Goal: Contribute content: Contribute content

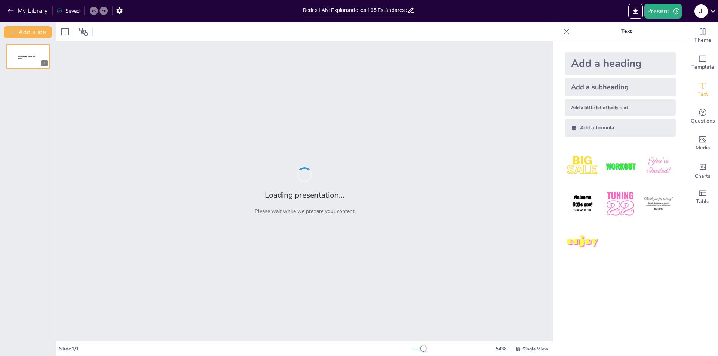
type input "Redes LAN: Explorando los 105 Estándares de Acceso al Medio"
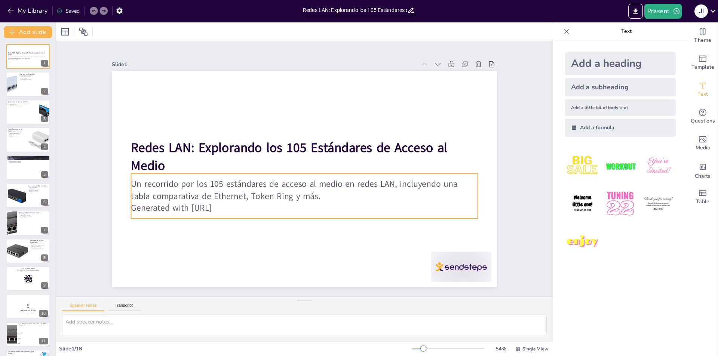
checkbox input "true"
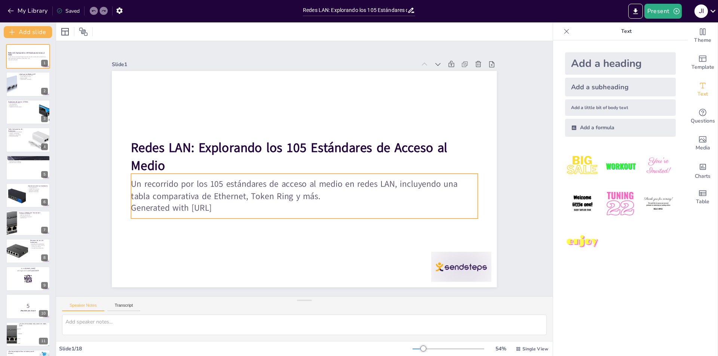
checkbox input "true"
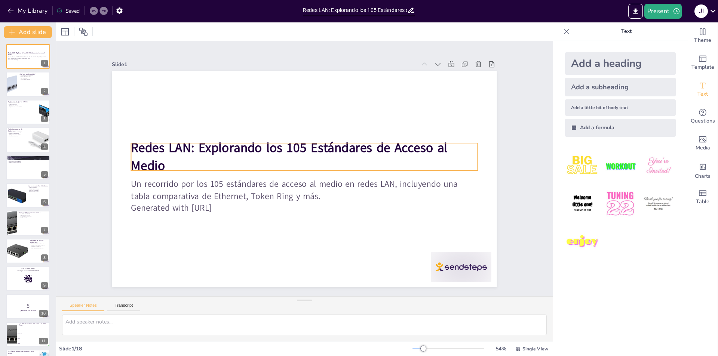
checkbox input "true"
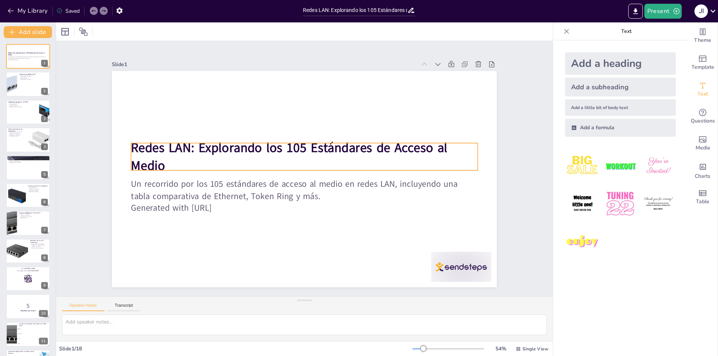
checkbox input "true"
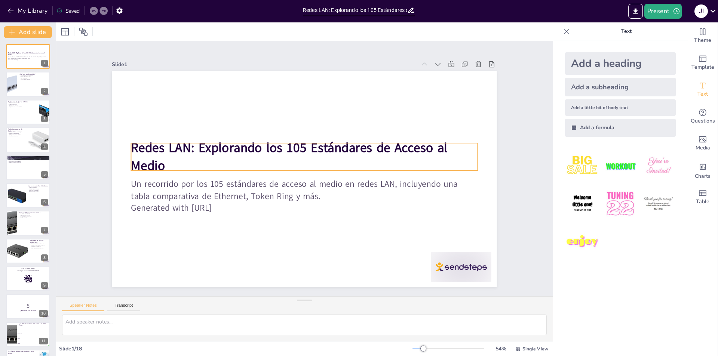
checkbox input "true"
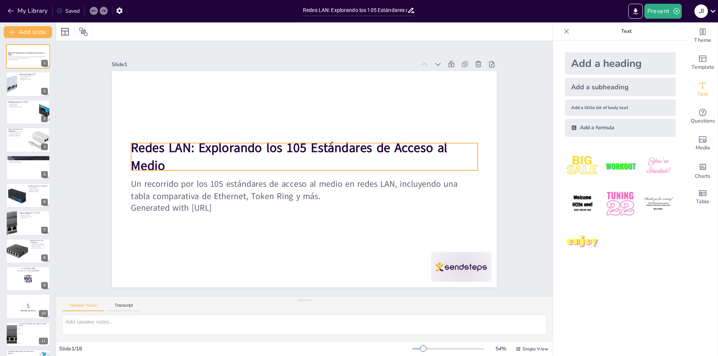
checkbox input "true"
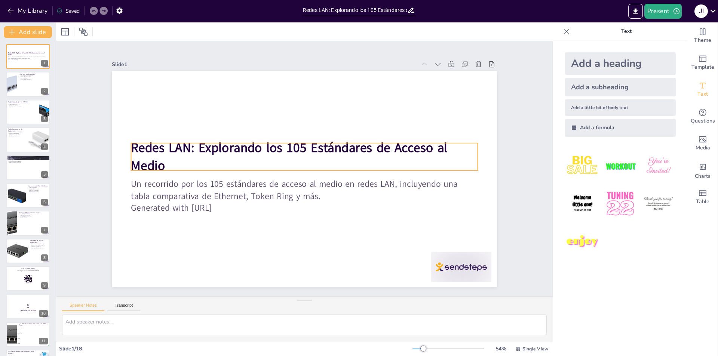
checkbox input "true"
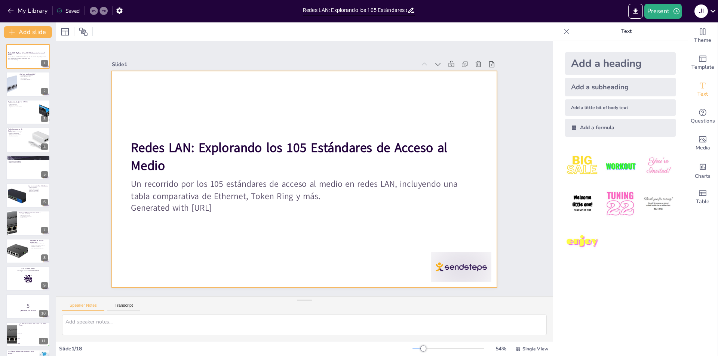
checkbox input "true"
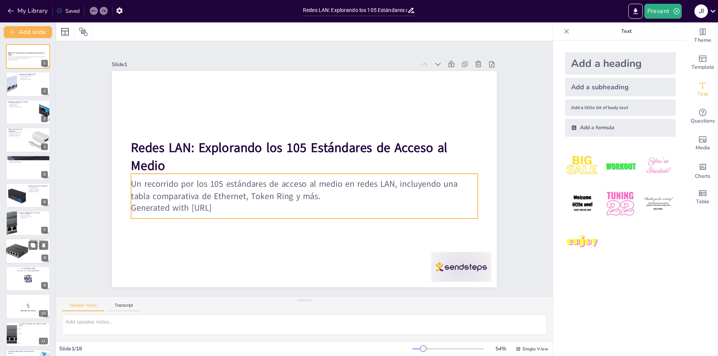
checkbox input "true"
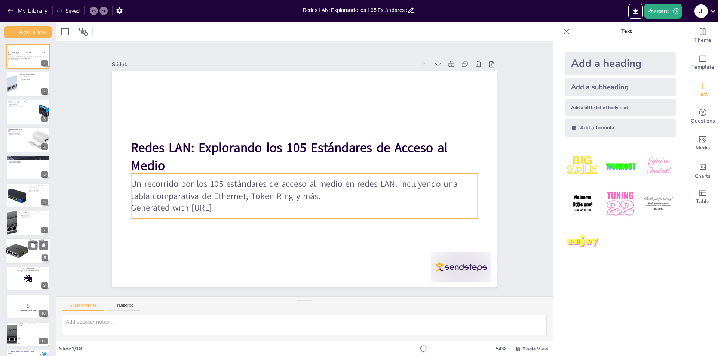
checkbox input "true"
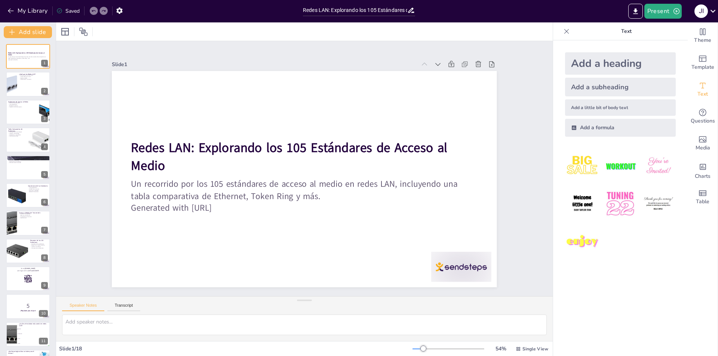
checkbox input "true"
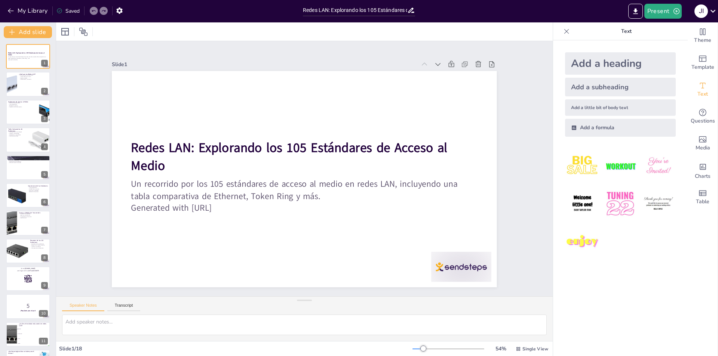
checkbox input "true"
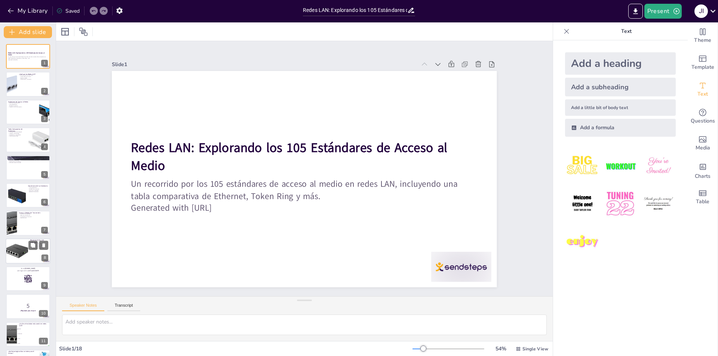
checkbox input "true"
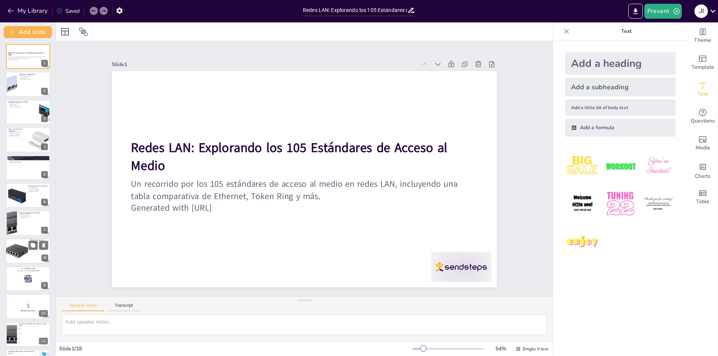
checkbox input "true"
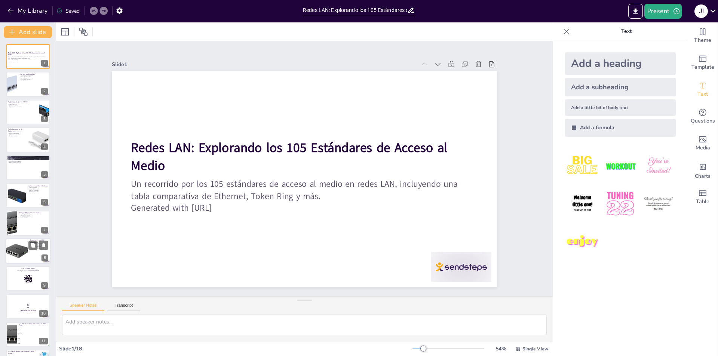
checkbox input "true"
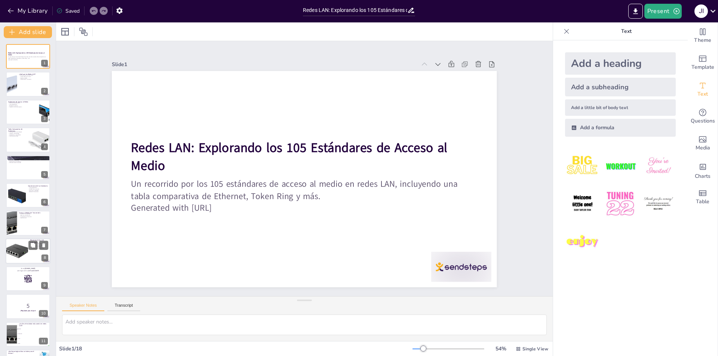
checkbox input "true"
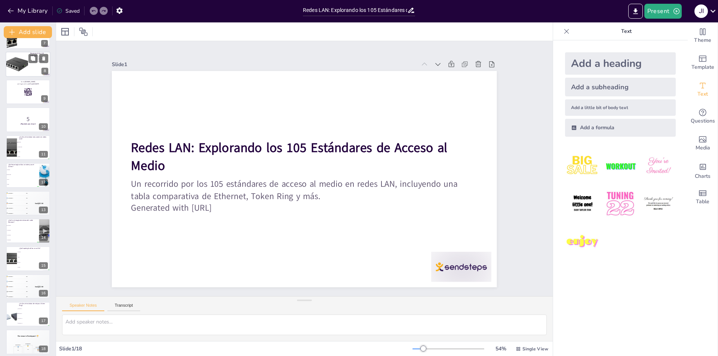
checkbox input "true"
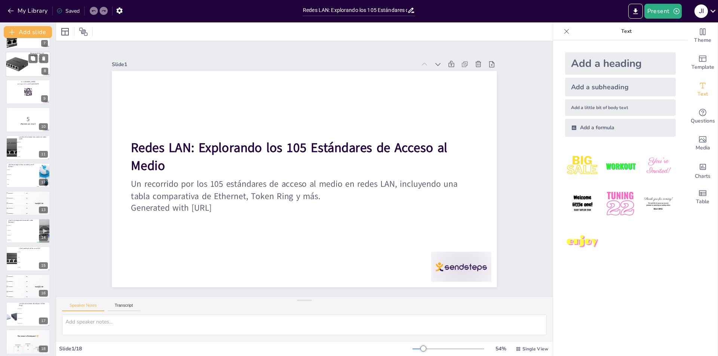
scroll to position [191, 0]
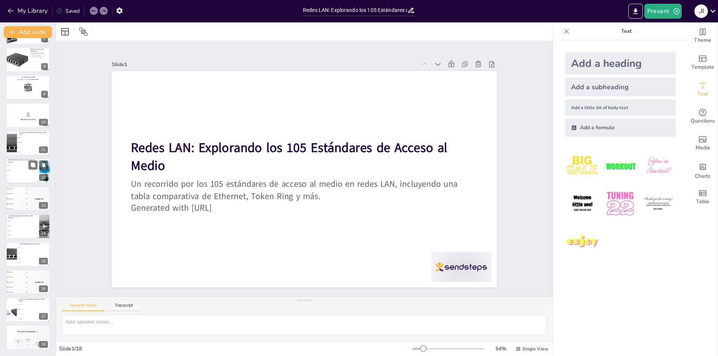
checkbox input "true"
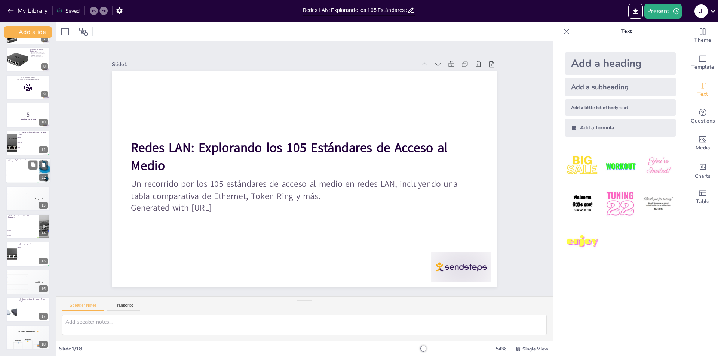
checkbox input "true"
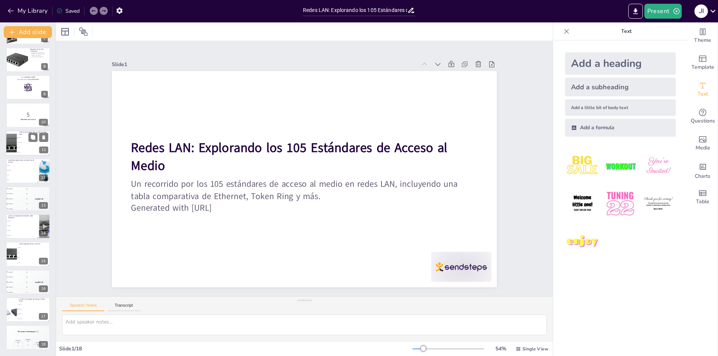
checkbox input "true"
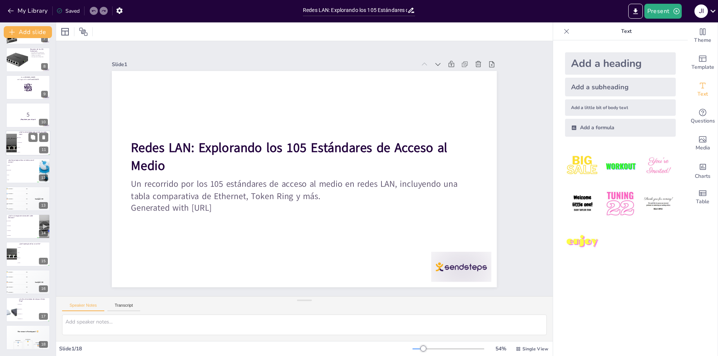
checkbox input "true"
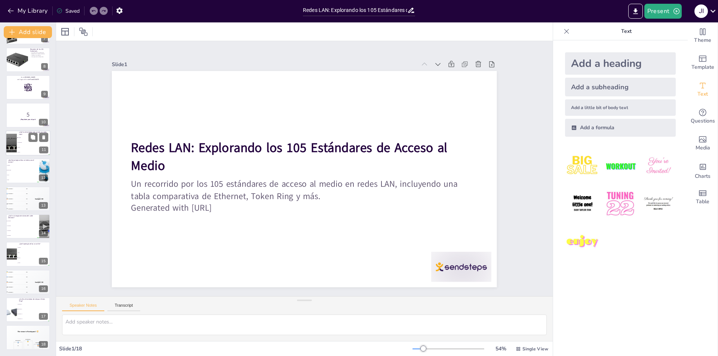
checkbox input "true"
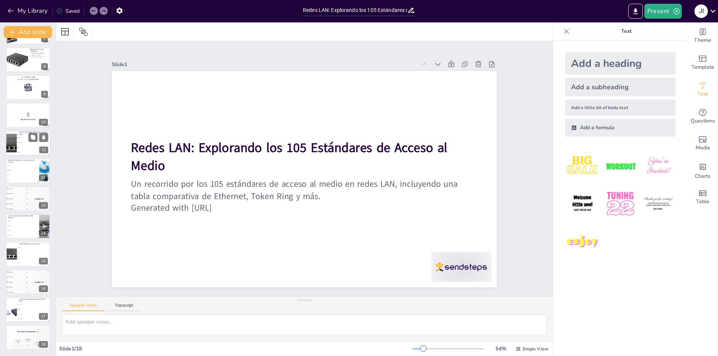
checkbox input "true"
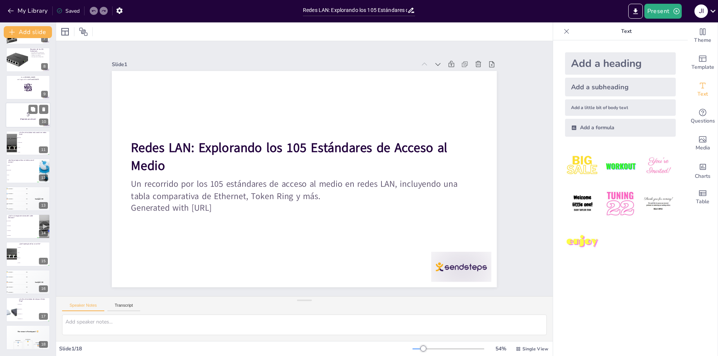
checkbox input "true"
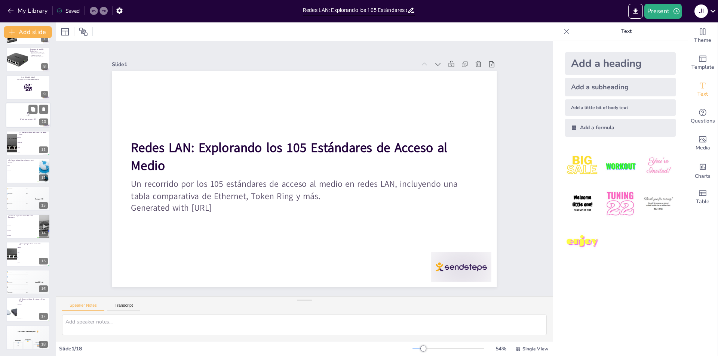
checkbox input "true"
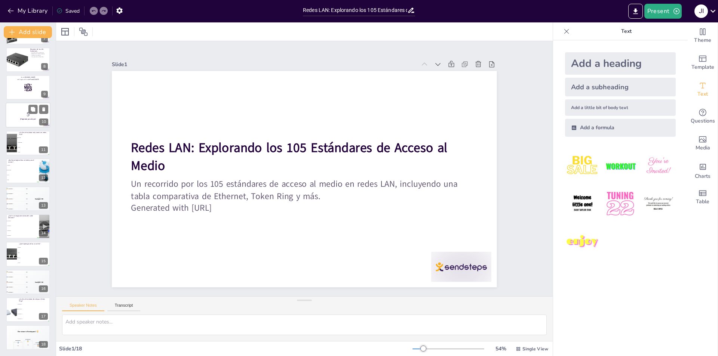
checkbox input "true"
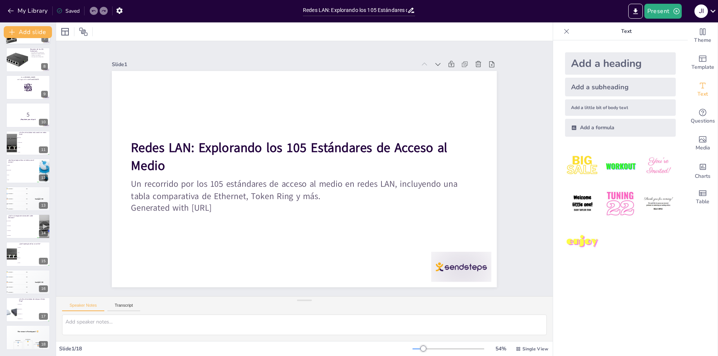
drag, startPoint x: 15, startPoint y: 126, endPoint x: 9, endPoint y: 125, distance: 6.8
click at [15, 126] on div at bounding box center [28, 115] width 44 height 25
checkbox input "true"
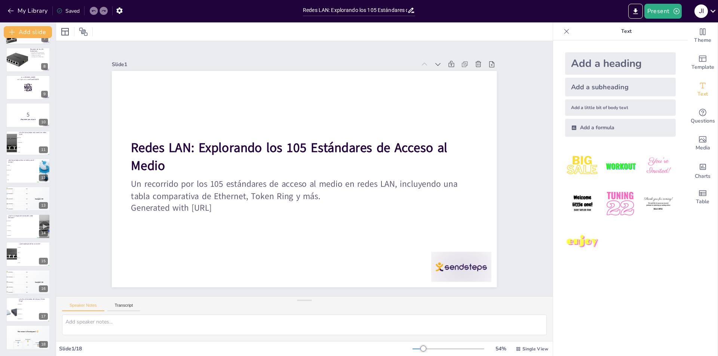
checkbox input "true"
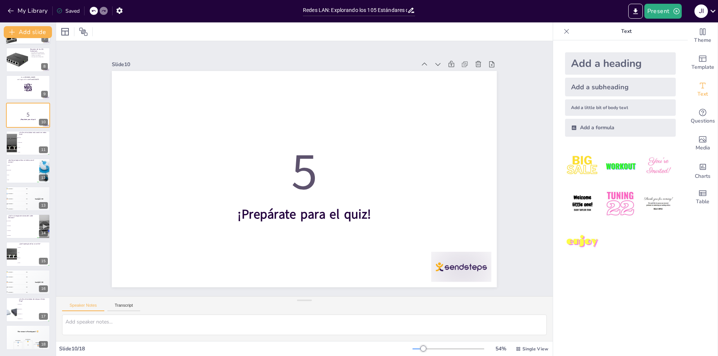
checkbox input "true"
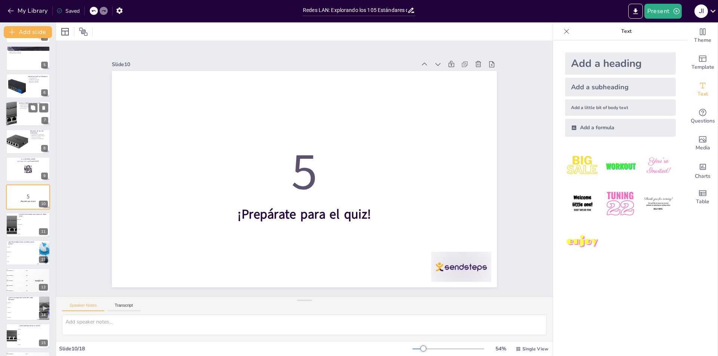
click at [11, 107] on div at bounding box center [10, 113] width 45 height 25
type textarea "La variedad de topologías en redes LAN permite a los administradores elegir la …"
checkbox input "true"
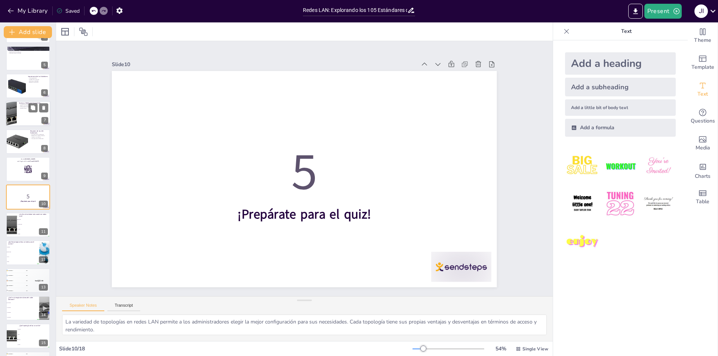
checkbox input "true"
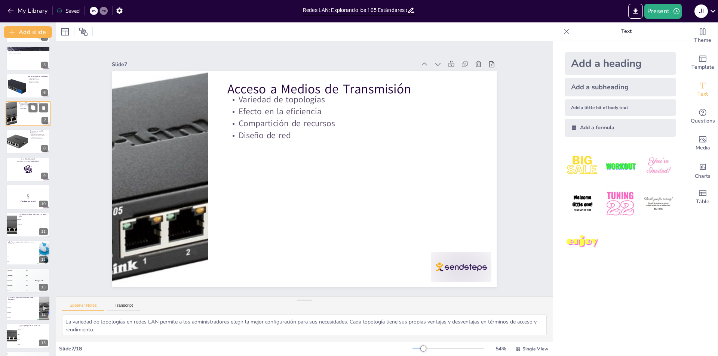
scroll to position [26, 0]
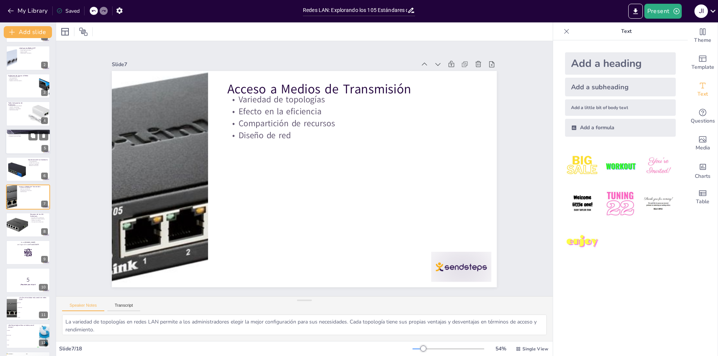
checkbox input "true"
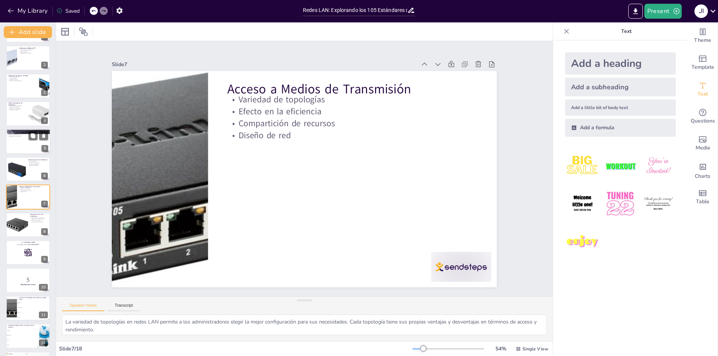
checkbox input "true"
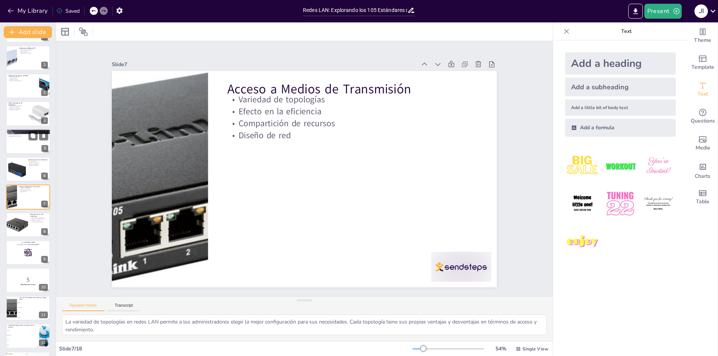
checkbox input "true"
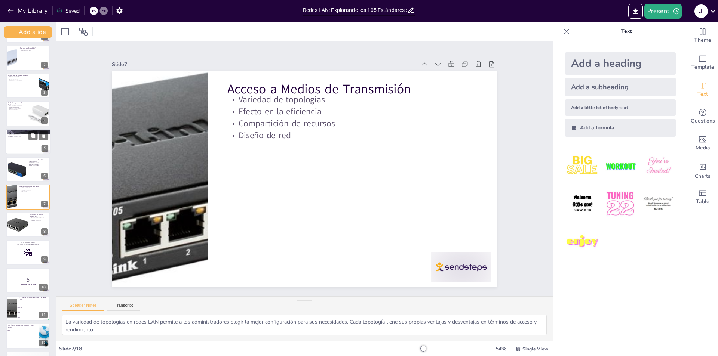
checkbox input "true"
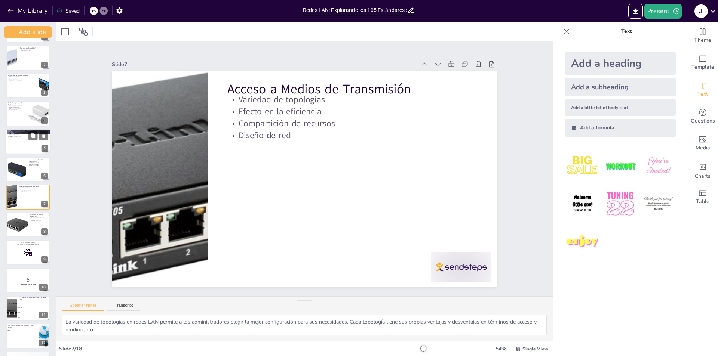
checkbox input "true"
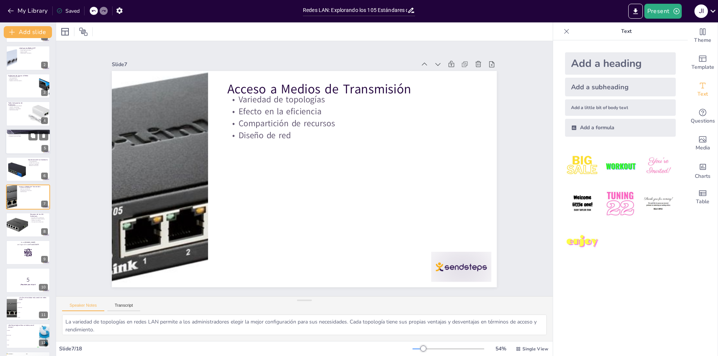
click at [28, 138] on div at bounding box center [28, 141] width 45 height 25
type textarea "Los factores críticos que afectan la longitud y el alcance incluyen el tipo de …"
checkbox input "true"
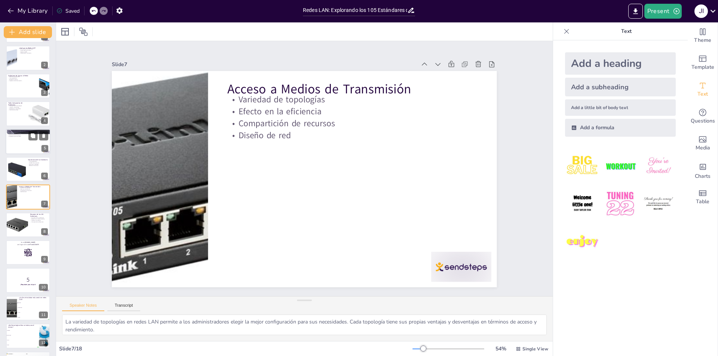
checkbox input "true"
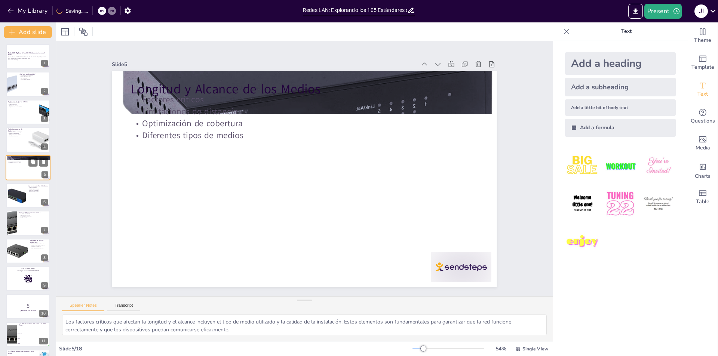
checkbox input "true"
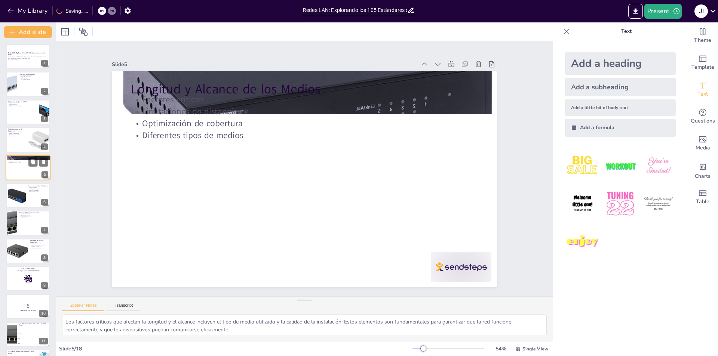
checkbox input "true"
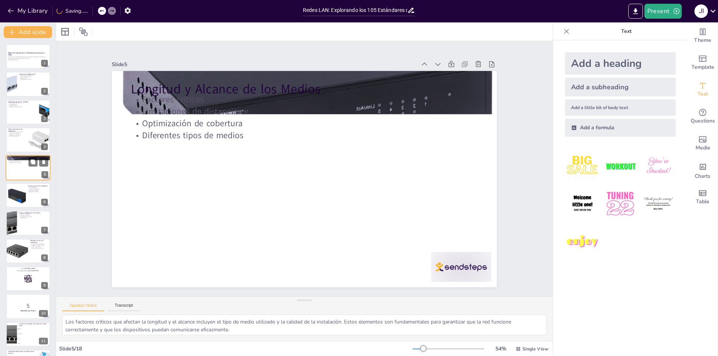
checkbox input "true"
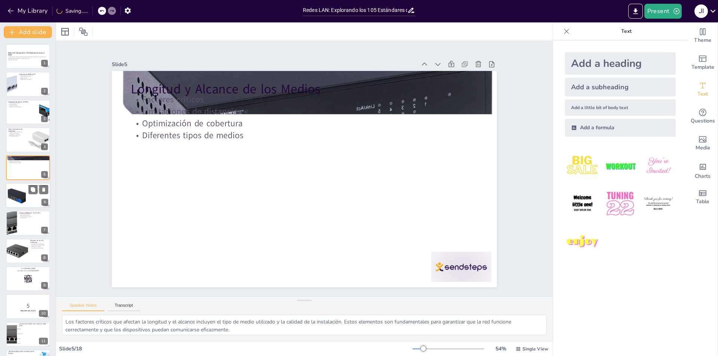
checkbox input "true"
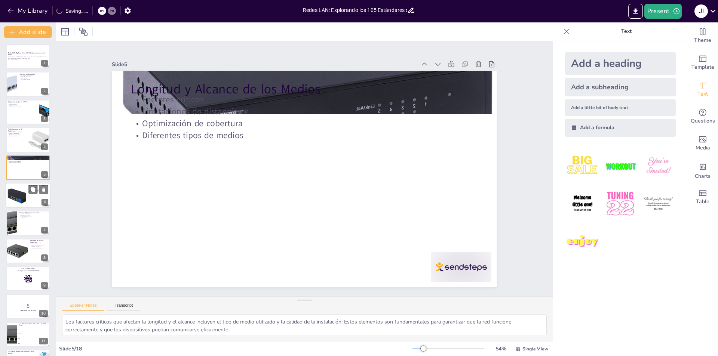
checkbox input "true"
click at [13, 186] on div at bounding box center [17, 195] width 34 height 23
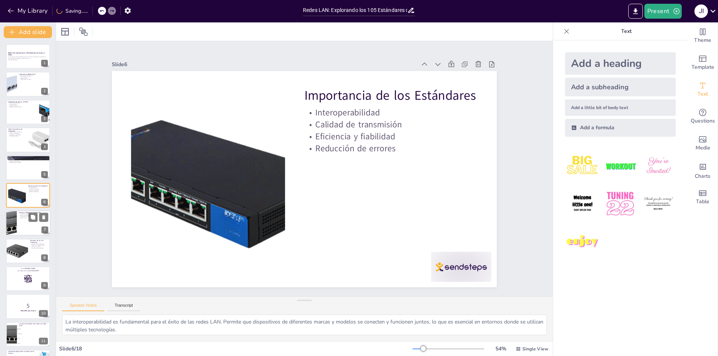
click at [22, 227] on div at bounding box center [28, 223] width 45 height 25
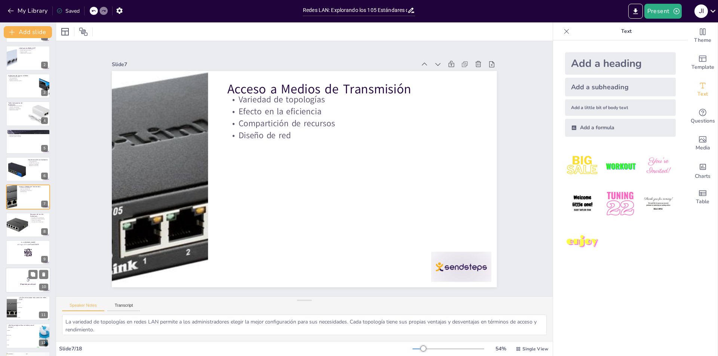
click at [12, 292] on div "5 ¡Prepárate para el quiz! 10" at bounding box center [28, 280] width 45 height 25
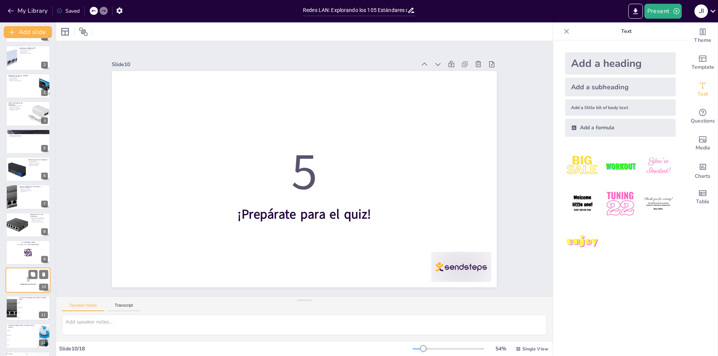
scroll to position [110, 0]
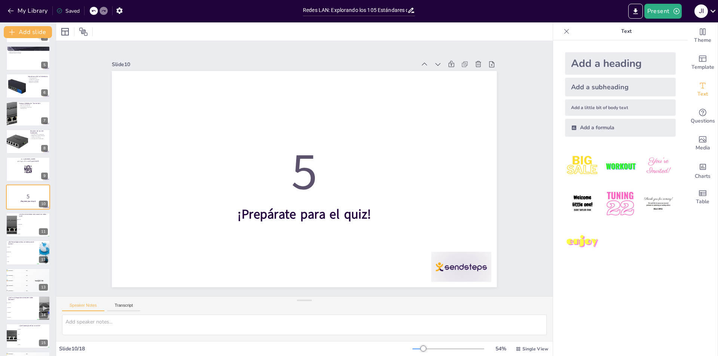
click at [16, 268] on div "Redes LAN: Explorando los 105 Estándares de Acceso al Medio Un recorrido por lo…" at bounding box center [28, 183] width 56 height 497
click at [15, 258] on li "Wi-Fi" at bounding box center [23, 257] width 34 height 5
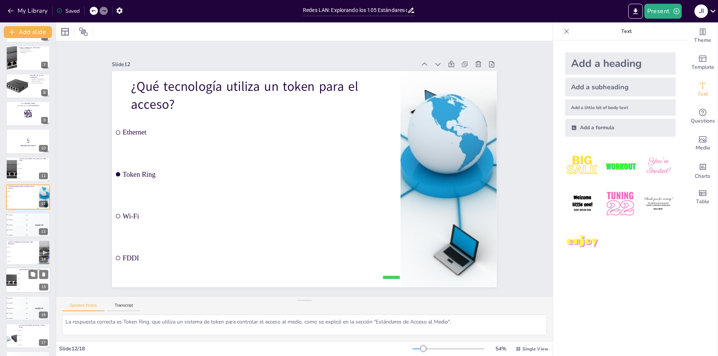
click at [22, 279] on span "Bus" at bounding box center [34, 278] width 32 height 1
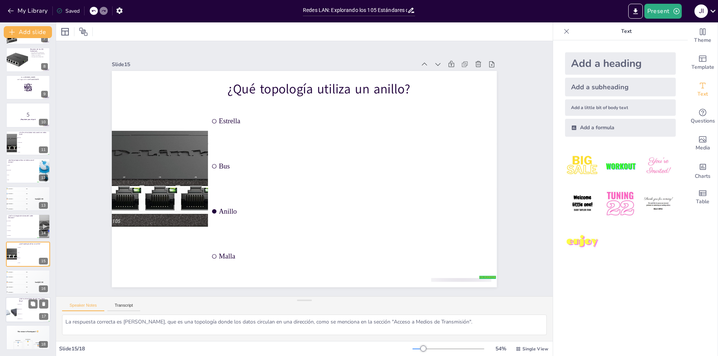
click at [16, 318] on div at bounding box center [11, 309] width 38 height 25
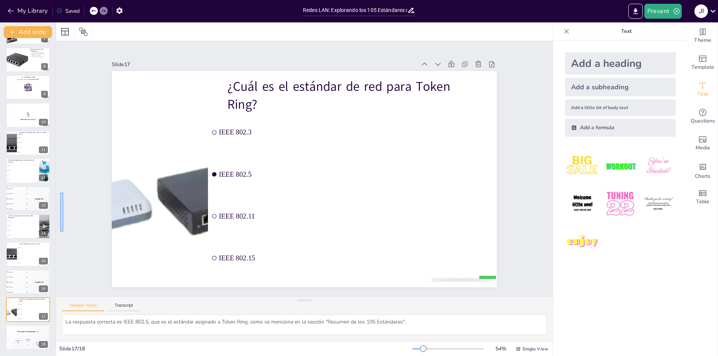
drag, startPoint x: 60, startPoint y: 232, endPoint x: 61, endPoint y: 188, distance: 43.4
click at [62, 189] on div "Slide 1 Redes LAN: Explorando los 105 Estándares de Acceso al Medio Un recorrid…" at bounding box center [304, 169] width 551 height 396
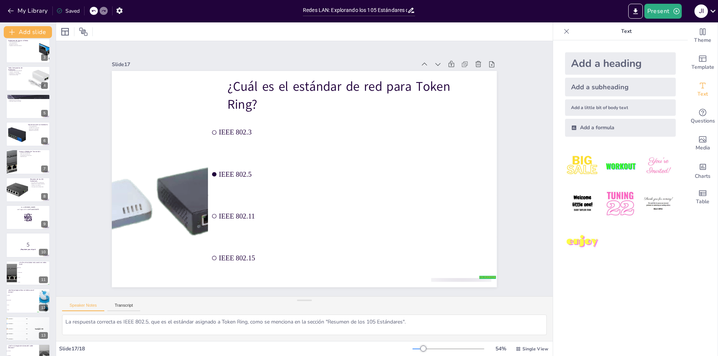
scroll to position [0, 0]
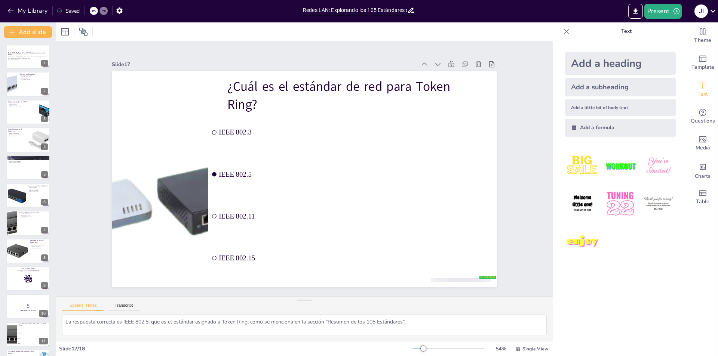
click at [63, 12] on div "Saved" at bounding box center [67, 10] width 23 height 7
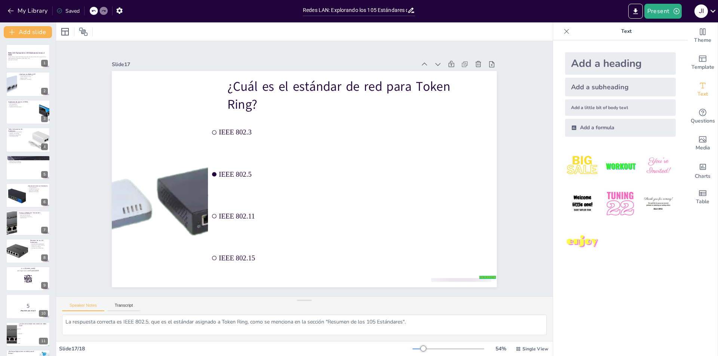
click at [63, 12] on div "Saved" at bounding box center [67, 10] width 23 height 7
click at [12, 32] on icon "button" at bounding box center [11, 31] width 7 height 7
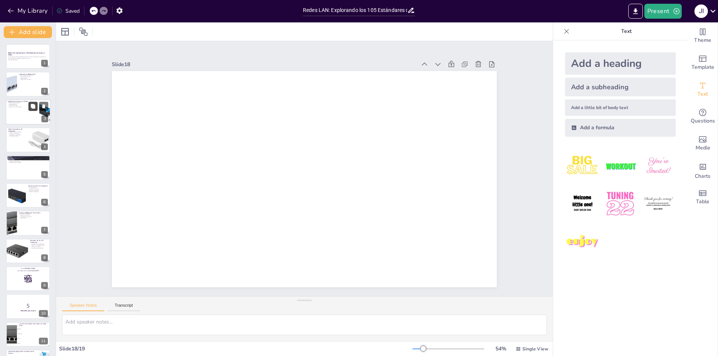
click at [31, 103] on button at bounding box center [32, 106] width 9 height 9
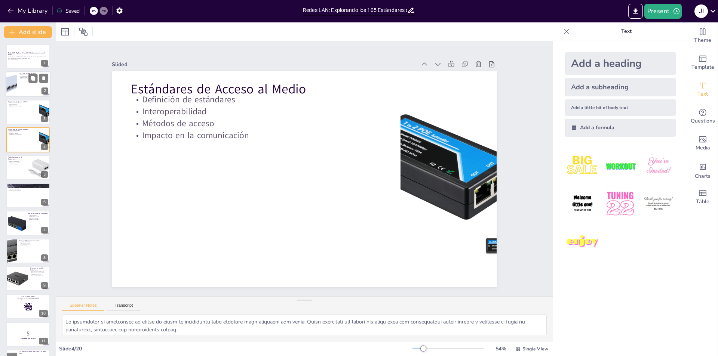
click at [22, 86] on div at bounding box center [28, 84] width 45 height 25
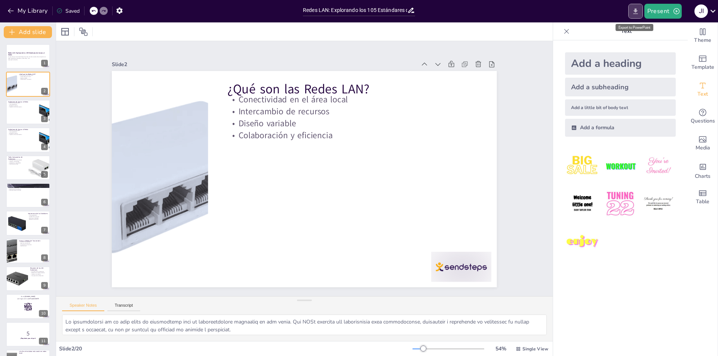
click at [635, 14] on icon "Export to PowerPoint" at bounding box center [635, 11] width 4 height 6
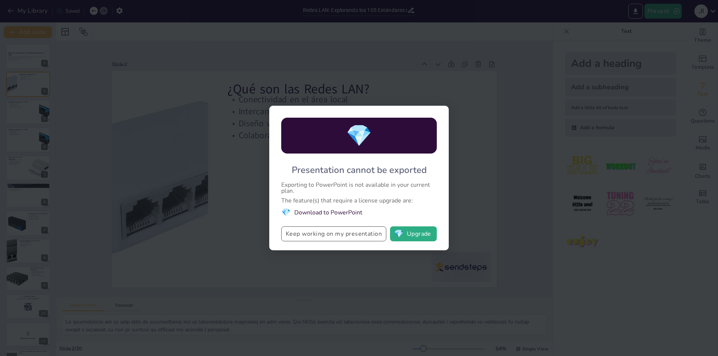
click at [354, 231] on button "Keep working on my presentation" at bounding box center [333, 233] width 105 height 15
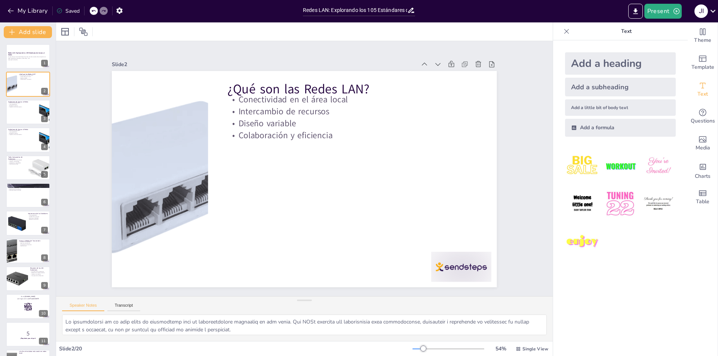
click at [63, 9] on div "Saved" at bounding box center [67, 10] width 23 height 7
click at [87, 36] on icon at bounding box center [83, 31] width 9 height 9
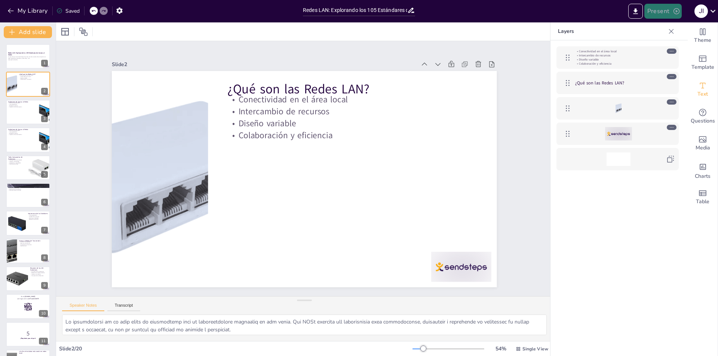
click at [662, 9] on button "Present" at bounding box center [662, 11] width 37 height 15
click at [663, 28] on li "Preview presentation" at bounding box center [673, 28] width 59 height 12
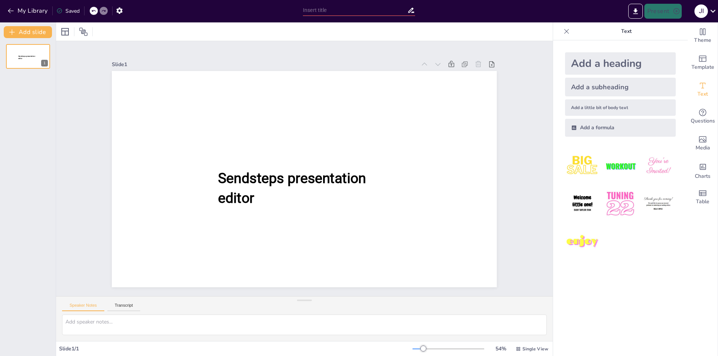
type input "Redes LAN: Explorando los 105 Estándares de Acceso al Medio"
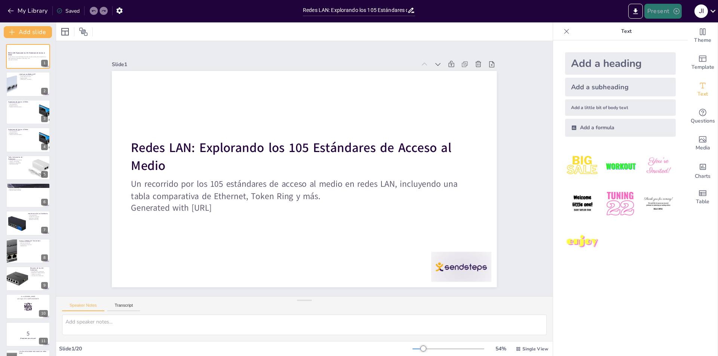
checkbox input "true"
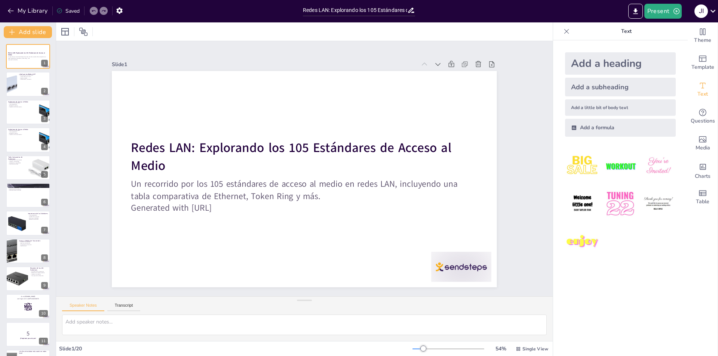
checkbox input "true"
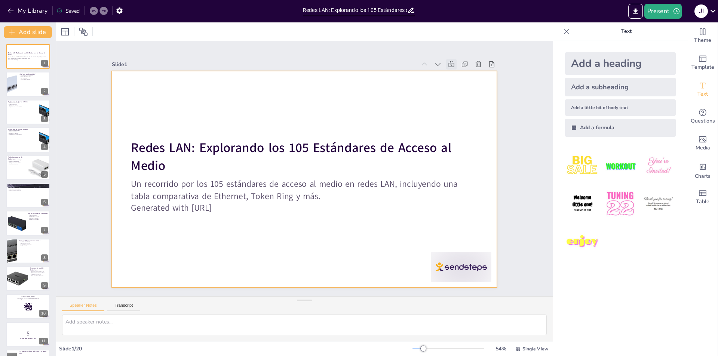
checkbox input "true"
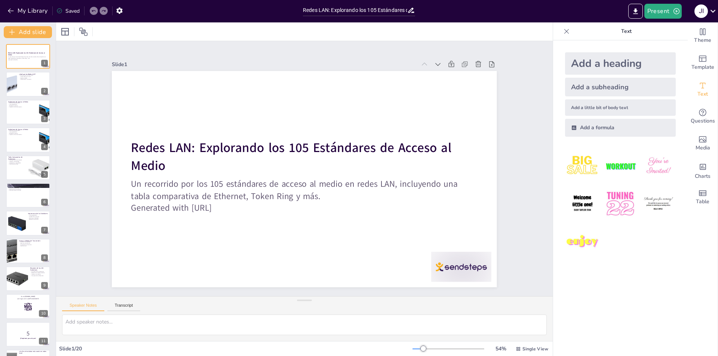
checkbox input "true"
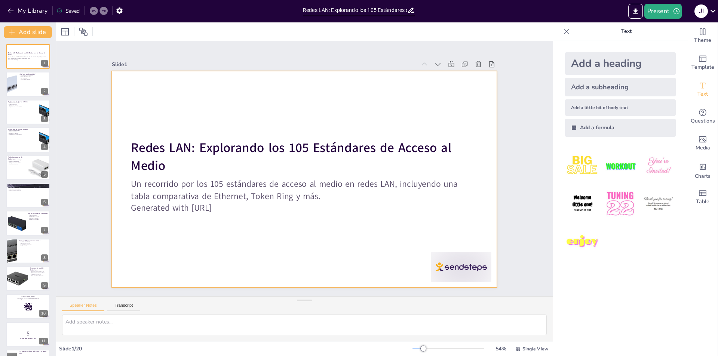
checkbox input "true"
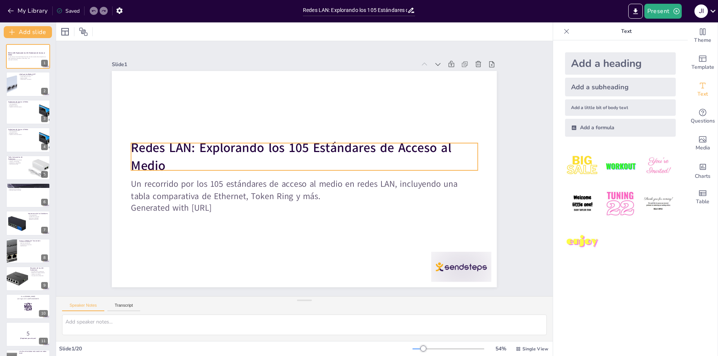
checkbox input "true"
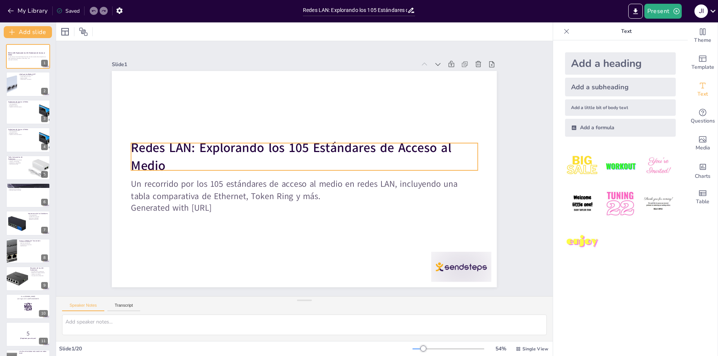
checkbox input "true"
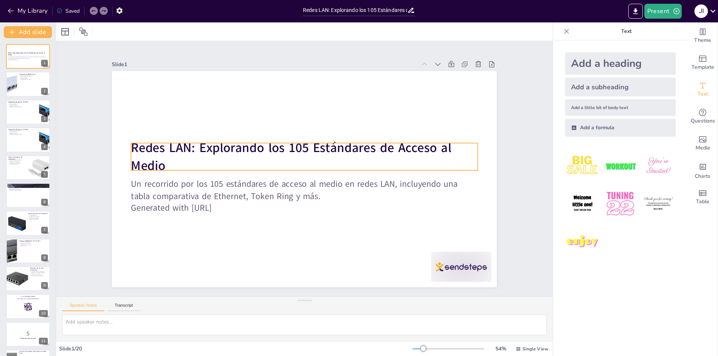
checkbox input "true"
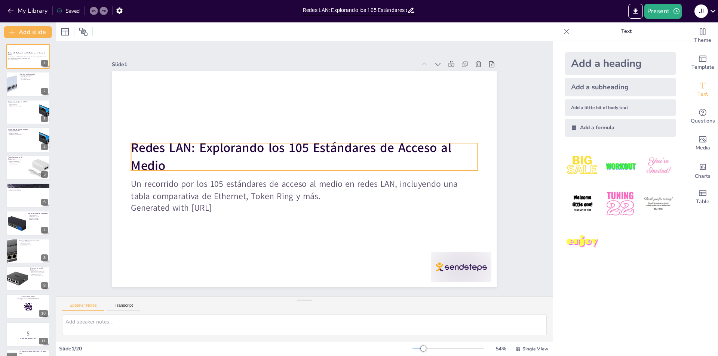
checkbox input "true"
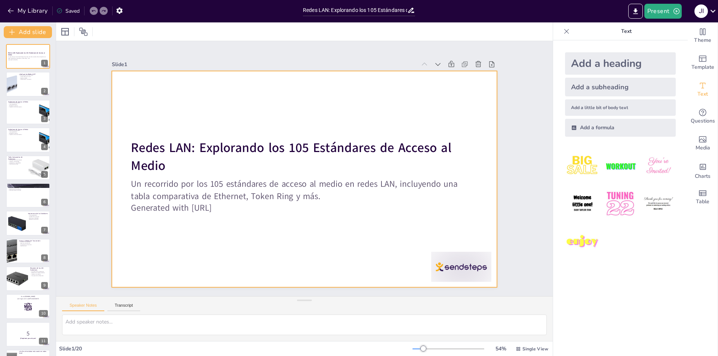
checkbox input "true"
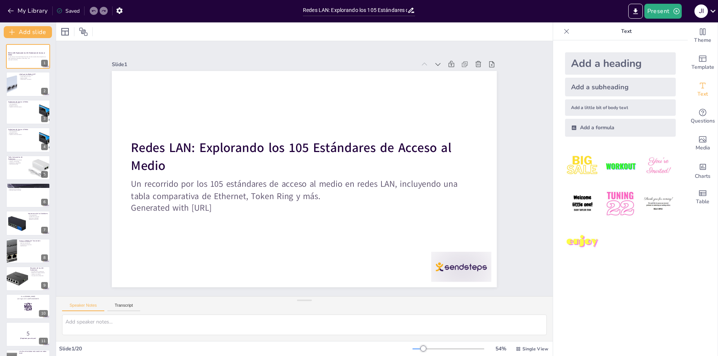
checkbox input "true"
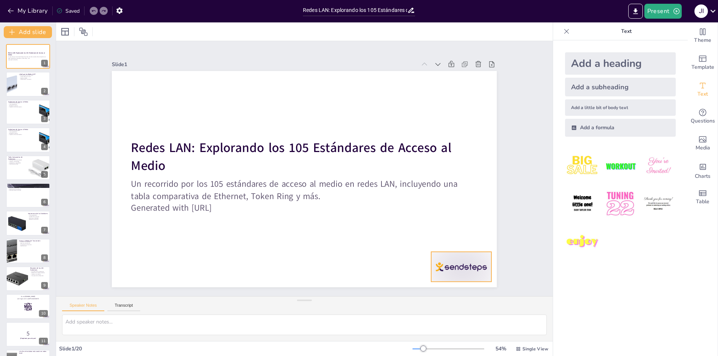
checkbox input "true"
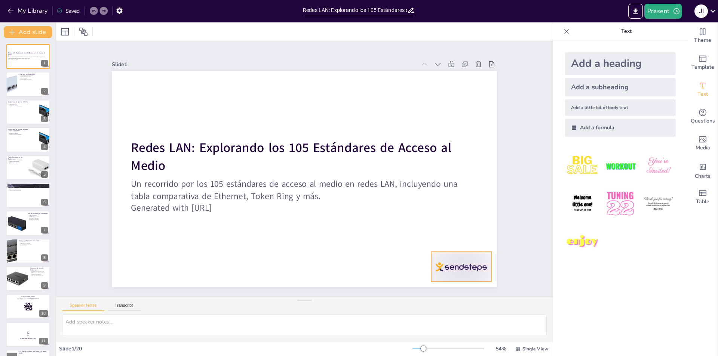
checkbox input "true"
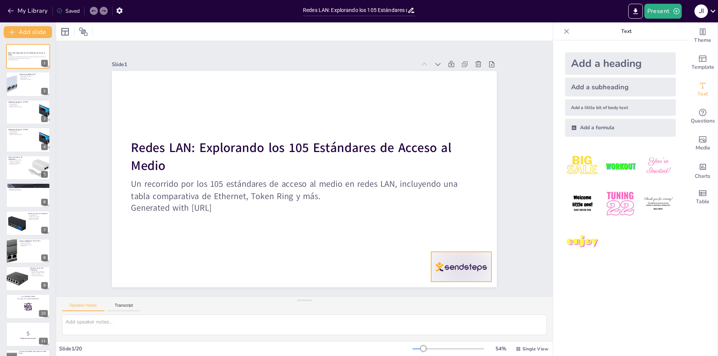
checkbox input "true"
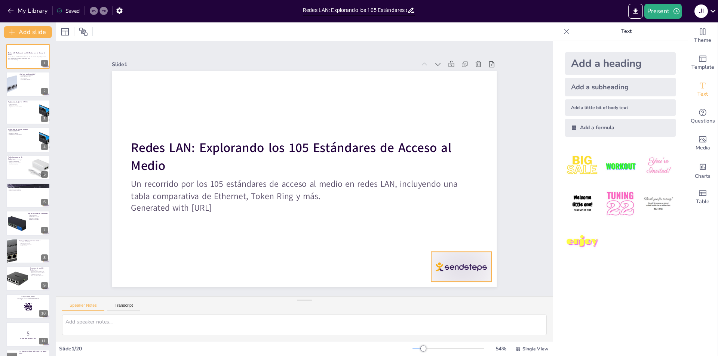
checkbox input "true"
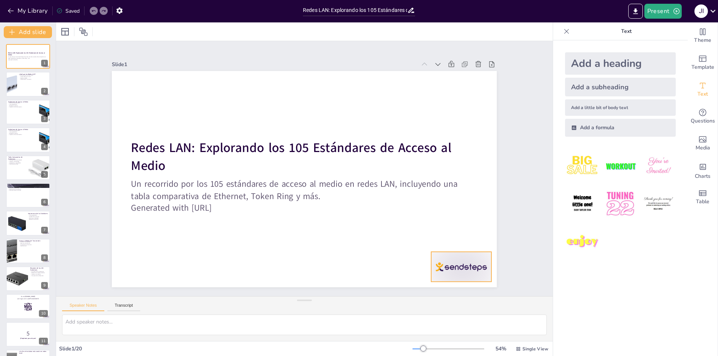
checkbox input "true"
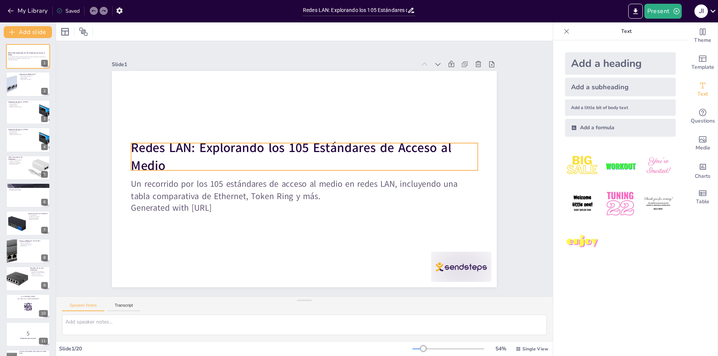
checkbox input "true"
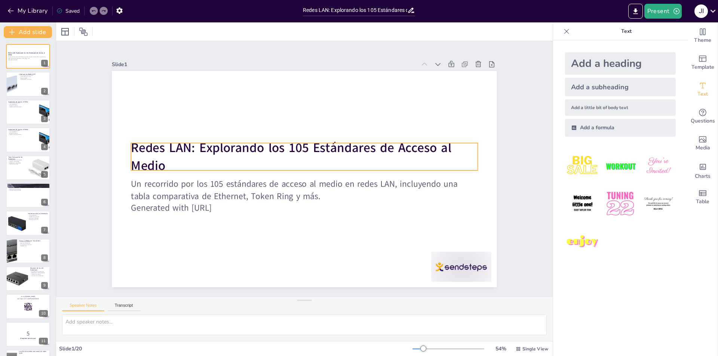
checkbox input "true"
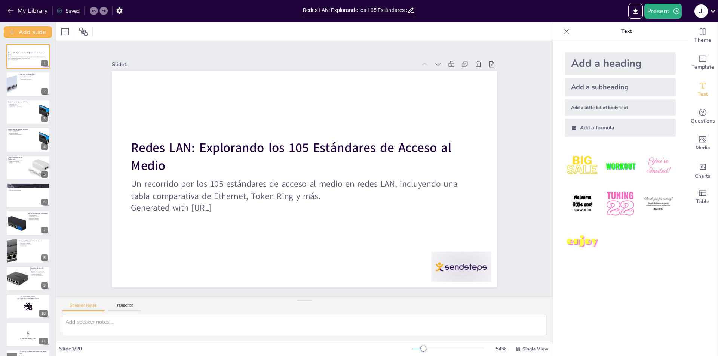
checkbox input "true"
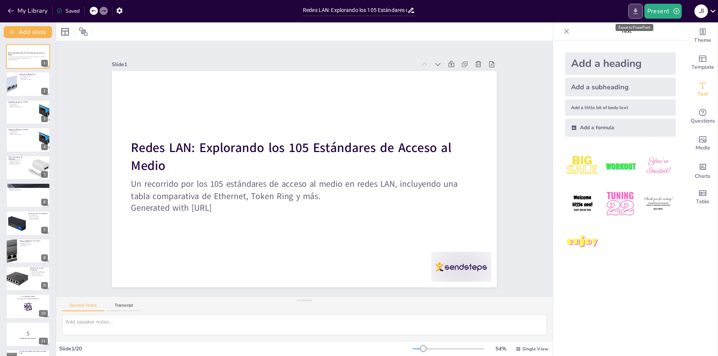
click at [642, 10] on button "Export to PowerPoint" at bounding box center [635, 11] width 15 height 15
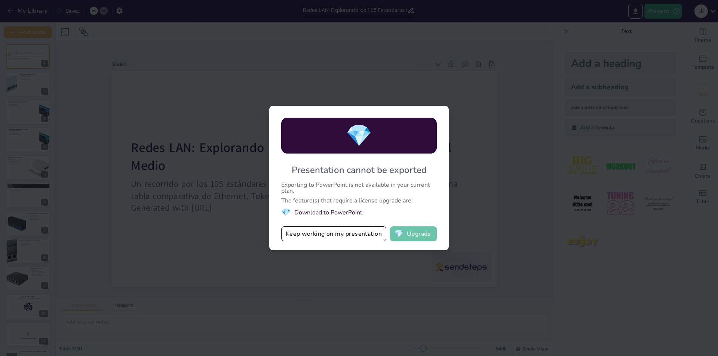
click at [422, 237] on button "💎 Upgrade" at bounding box center [413, 233] width 47 height 15
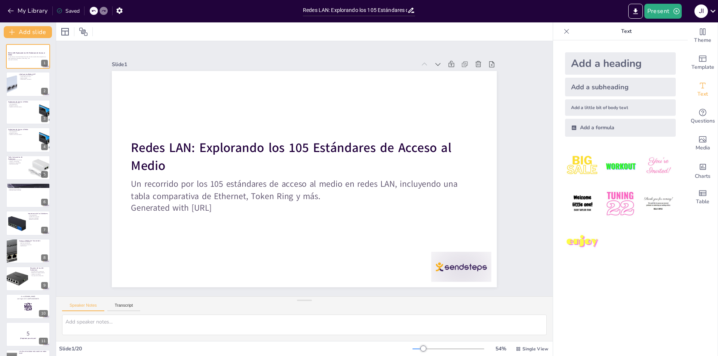
checkbox input "true"
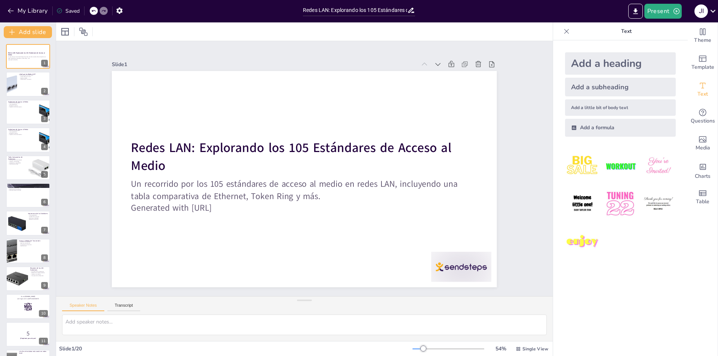
checkbox input "true"
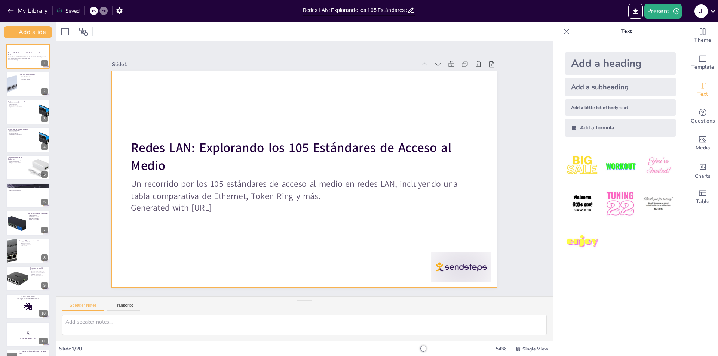
checkbox input "true"
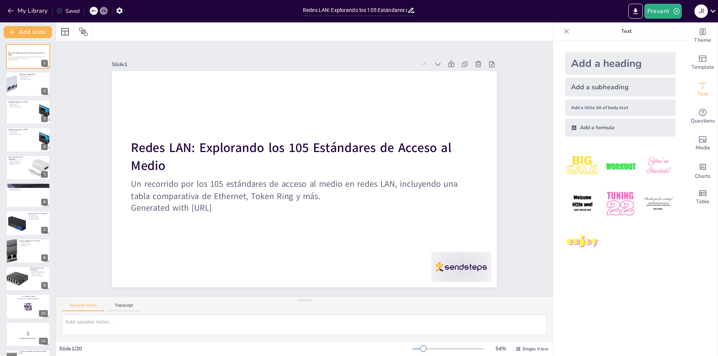
checkbox input "true"
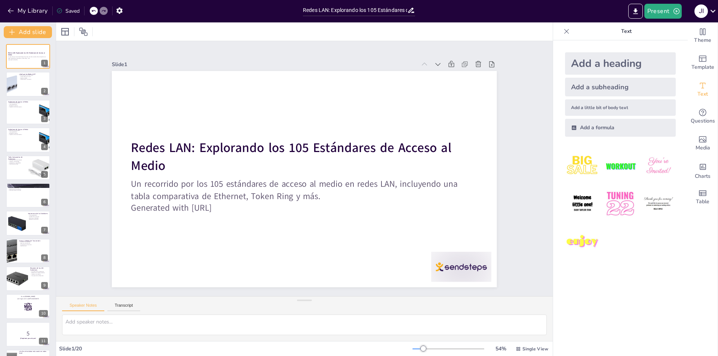
checkbox input "true"
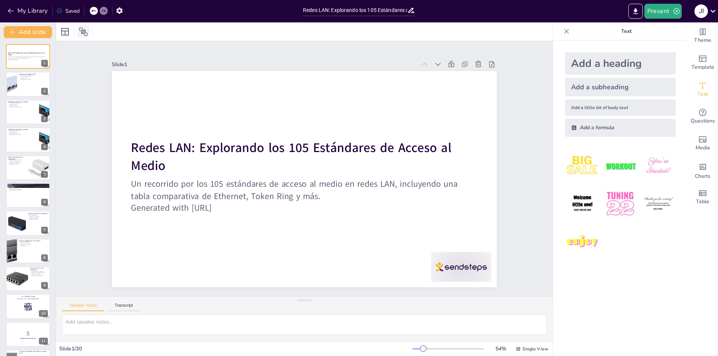
click at [86, 34] on icon at bounding box center [83, 31] width 9 height 9
checkbox input "true"
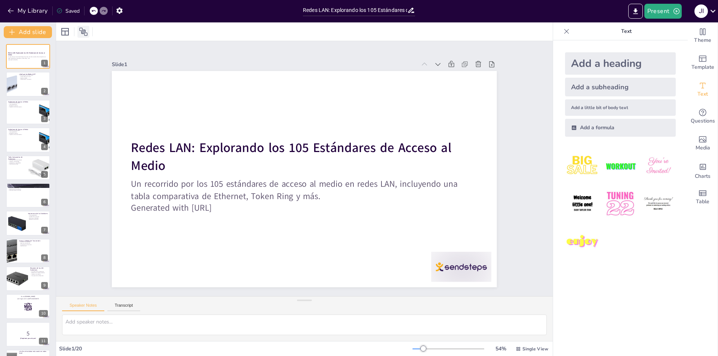
checkbox input "true"
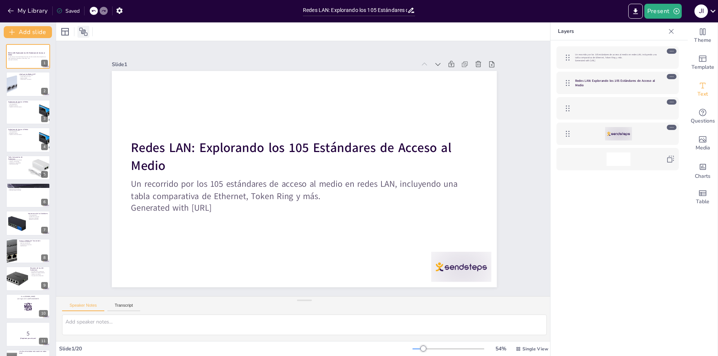
click at [86, 34] on icon at bounding box center [83, 31] width 9 height 9
checkbox input "true"
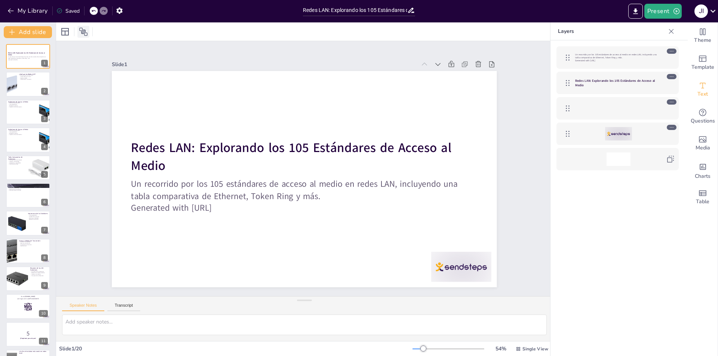
checkbox input "true"
click at [86, 34] on icon at bounding box center [83, 31] width 9 height 9
checkbox input "true"
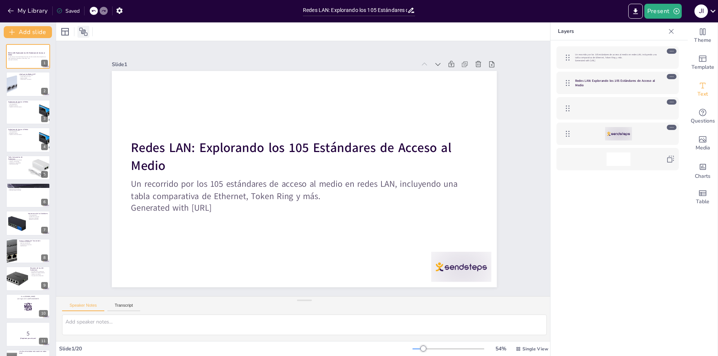
checkbox input "true"
click at [86, 34] on icon at bounding box center [83, 31] width 9 height 9
checkbox input "true"
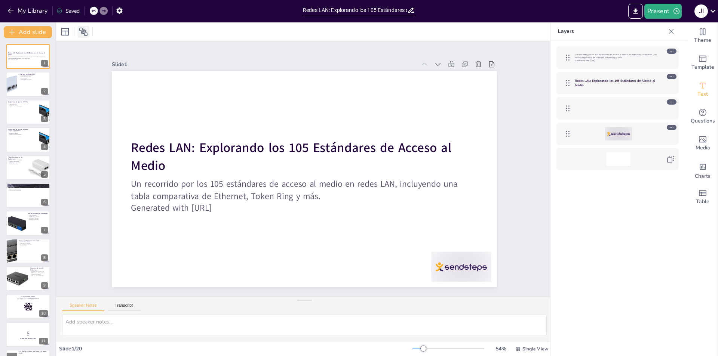
checkbox input "true"
click at [68, 32] on icon at bounding box center [65, 31] width 9 height 9
checkbox input "true"
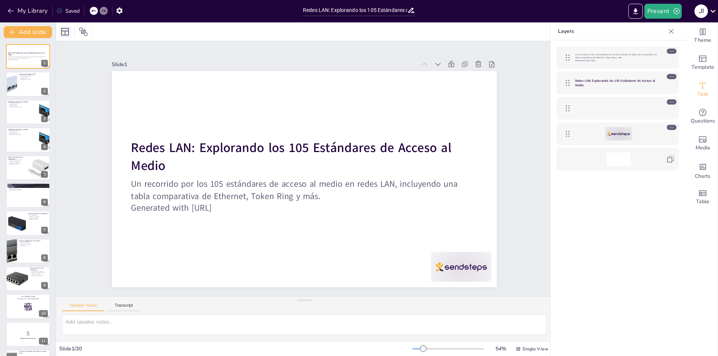
checkbox input "true"
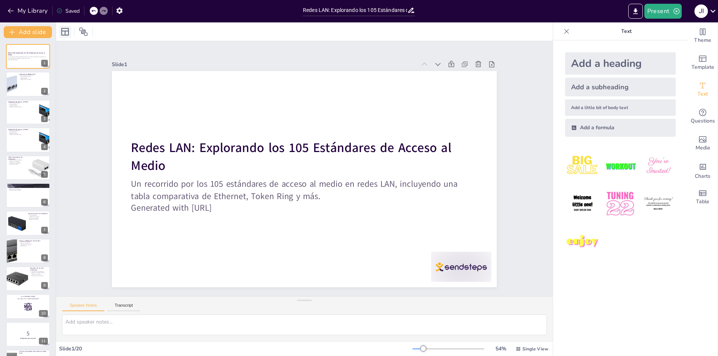
click at [68, 32] on icon at bounding box center [65, 31] width 9 height 9
checkbox input "true"
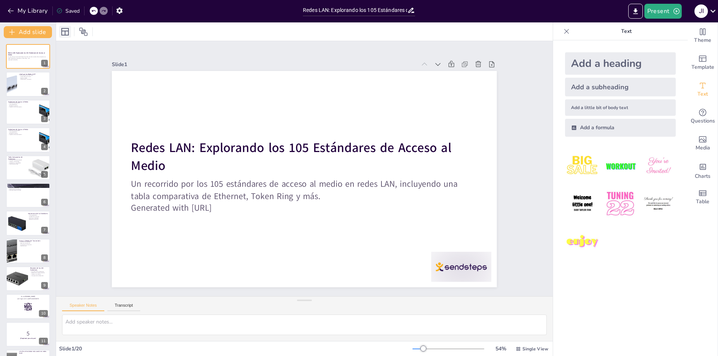
checkbox input "true"
click at [68, 32] on icon at bounding box center [65, 31] width 9 height 9
checkbox input "true"
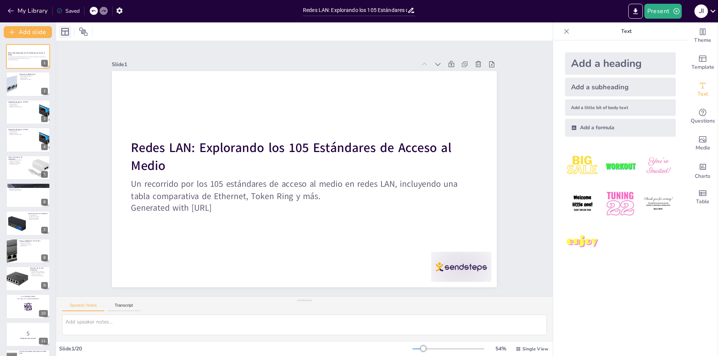
checkbox input "true"
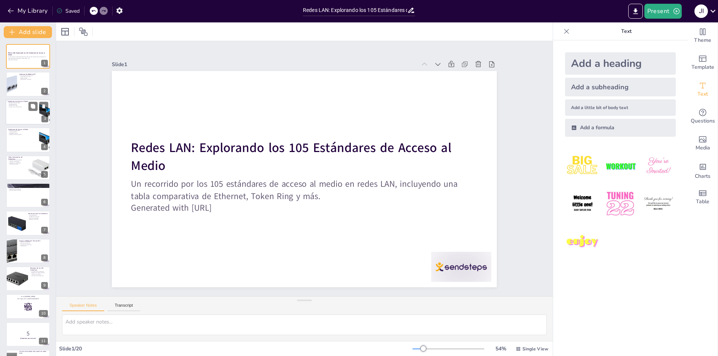
checkbox input "true"
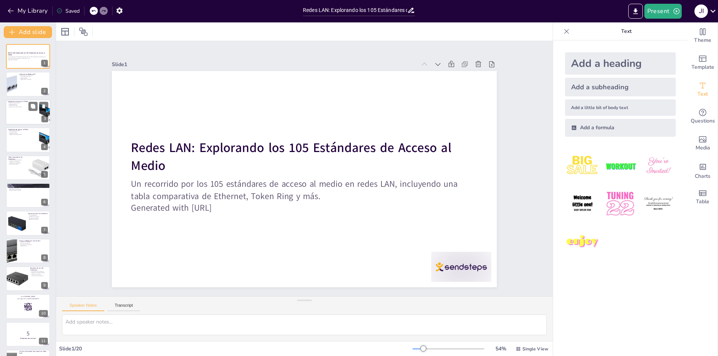
checkbox input "true"
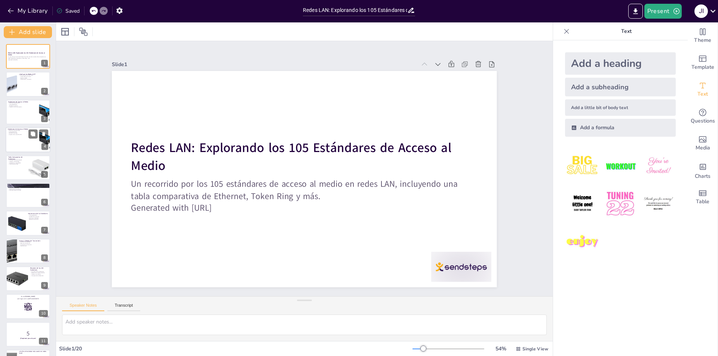
checkbox input "true"
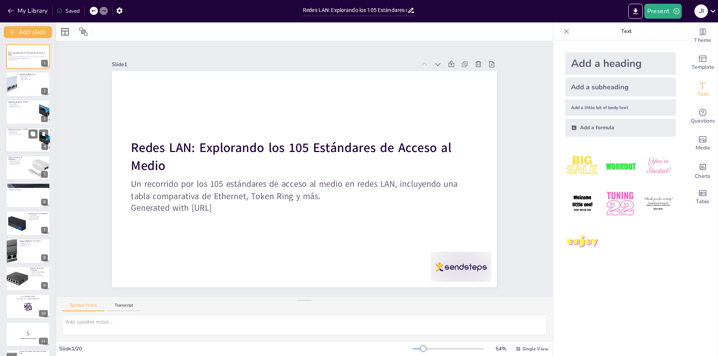
checkbox input "true"
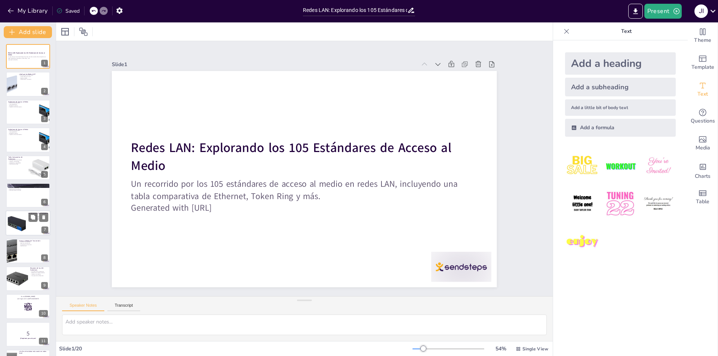
checkbox input "true"
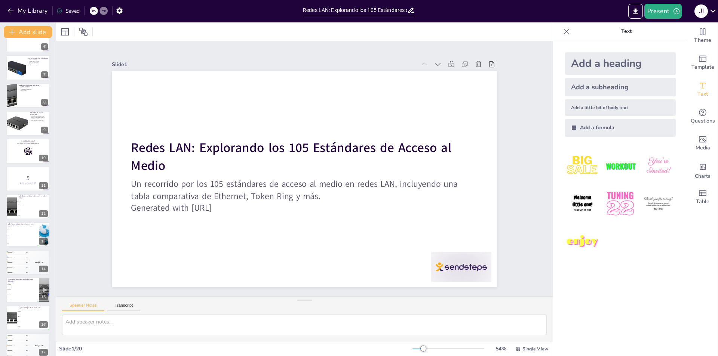
checkbox input "true"
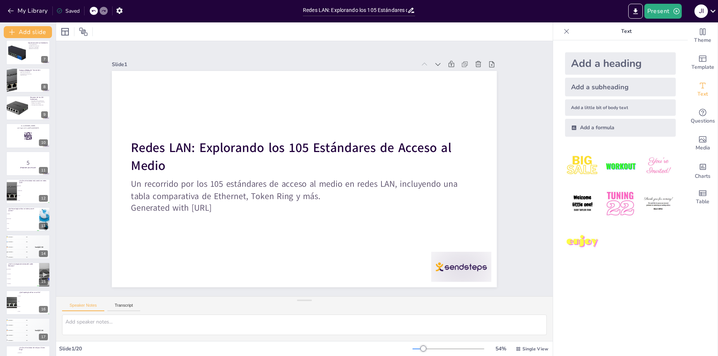
checkbox input "true"
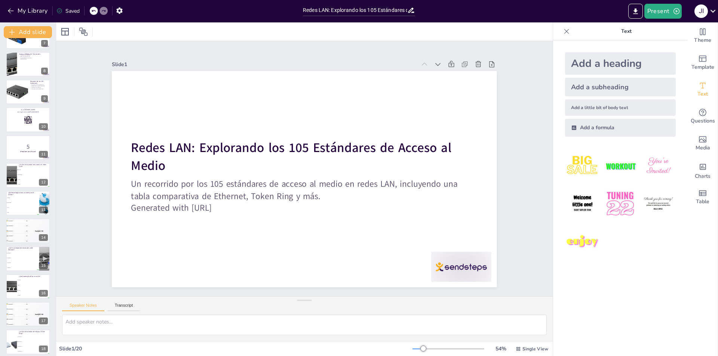
checkbox input "true"
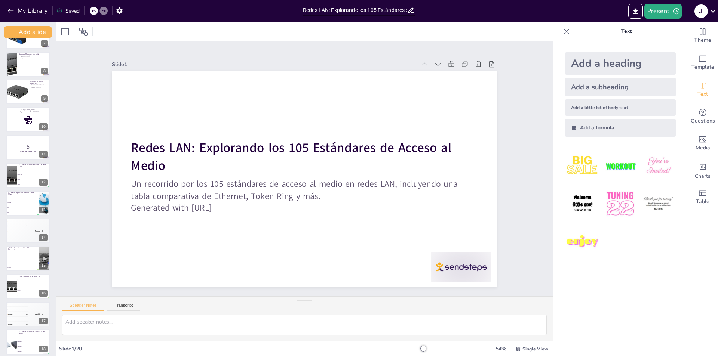
checkbox input "true"
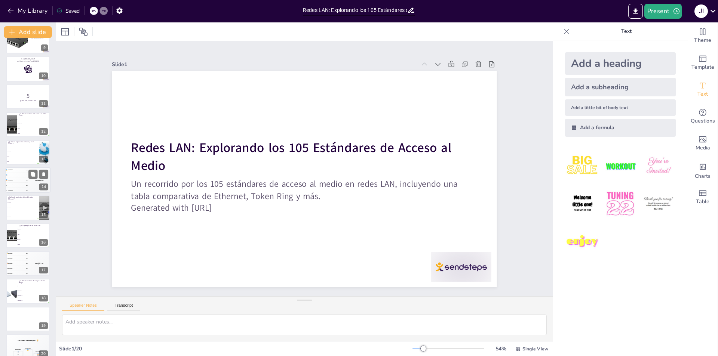
scroll to position [247, 0]
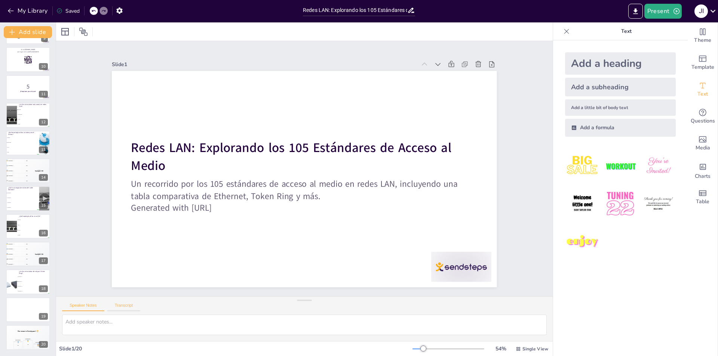
click at [115, 305] on button "Transcript" at bounding box center [123, 307] width 33 height 8
click at [95, 305] on button "Speaker Notes" at bounding box center [83, 307] width 42 height 8
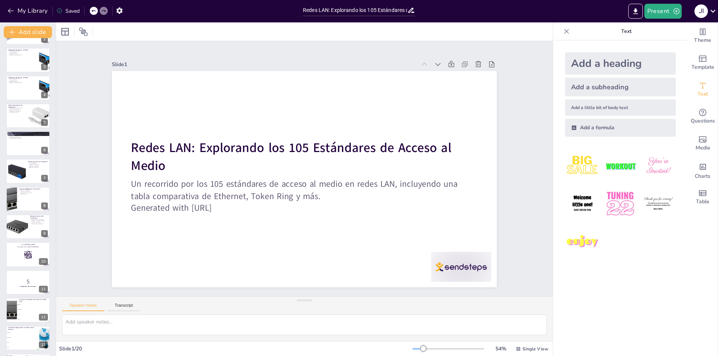
scroll to position [0, 0]
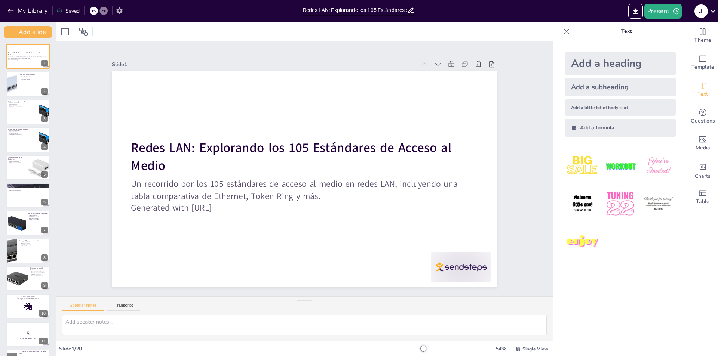
click at [121, 10] on icon "button" at bounding box center [119, 10] width 6 height 6
click at [411, 15] on div "Redes LAN: Explorando los 105 Estándares de Acceso al Medio" at bounding box center [359, 10] width 112 height 11
click at [391, 37] on div at bounding box center [304, 31] width 496 height 18
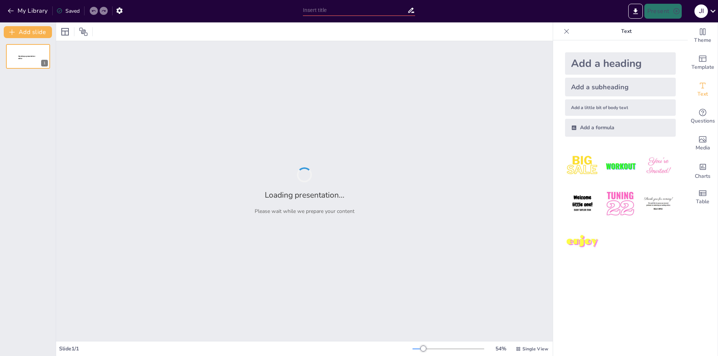
type input "Redes LAN: Explorando los 105 Estándares de Acceso al Medio"
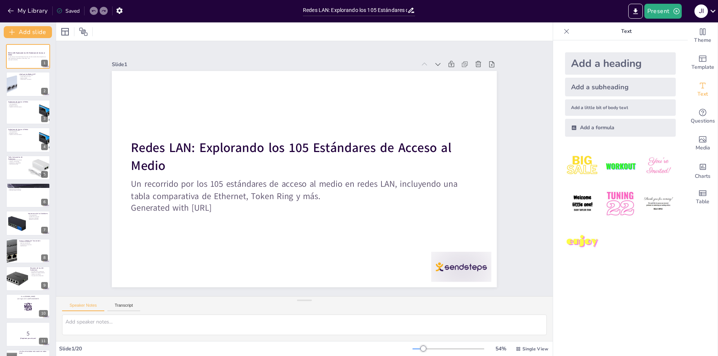
checkbox input "true"
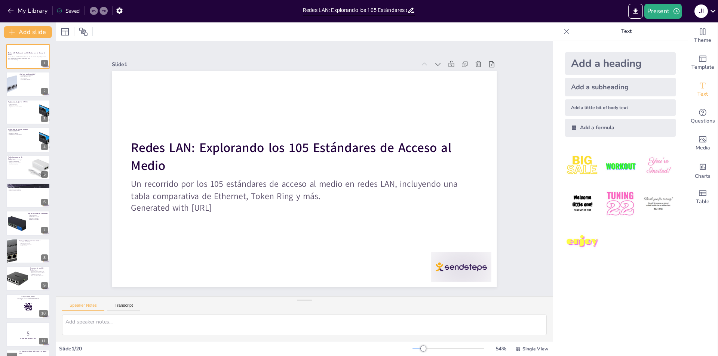
checkbox input "true"
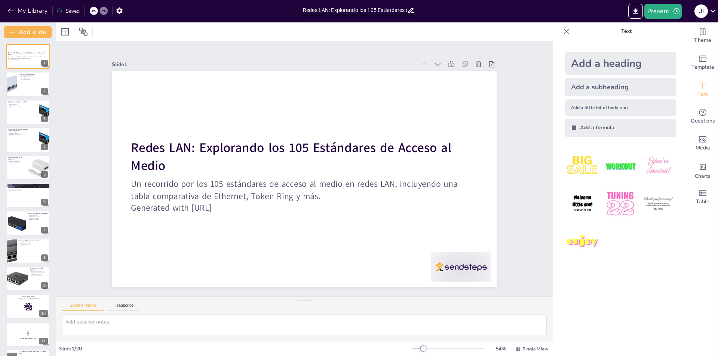
click at [635, 19] on div "Present j i" at bounding box center [568, 11] width 299 height 22
click at [639, 7] on button "Export to PowerPoint" at bounding box center [635, 11] width 15 height 15
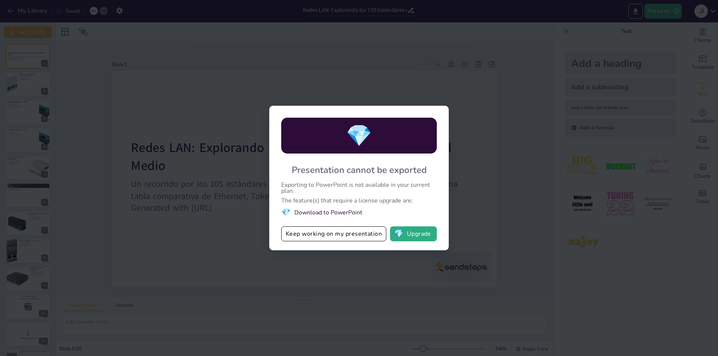
drag, startPoint x: 304, startPoint y: 173, endPoint x: 424, endPoint y: 186, distance: 120.6
click at [424, 186] on div "💎 Presentation cannot be exported Exporting to PowerPoint is not available in y…" at bounding box center [358, 178] width 179 height 145
click at [350, 213] on li "💎 Download to PowerPoint" at bounding box center [358, 212] width 155 height 10
click at [346, 212] on li "💎 Download to PowerPoint" at bounding box center [358, 212] width 155 height 10
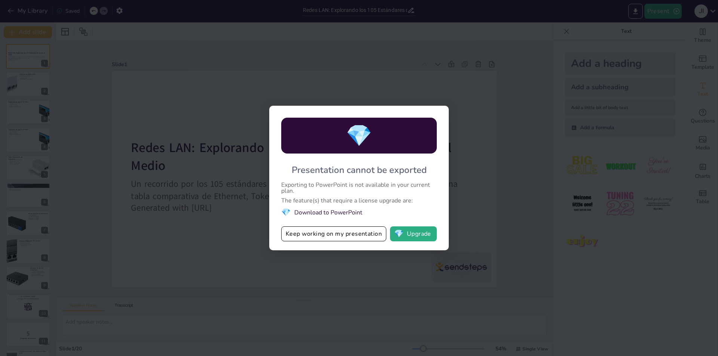
click at [286, 212] on span "💎" at bounding box center [285, 212] width 9 height 10
click at [365, 238] on button "Keep working on my presentation" at bounding box center [333, 233] width 105 height 15
checkbox input "true"
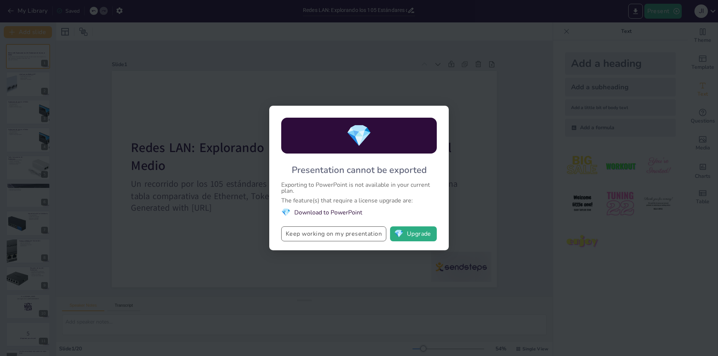
checkbox input "true"
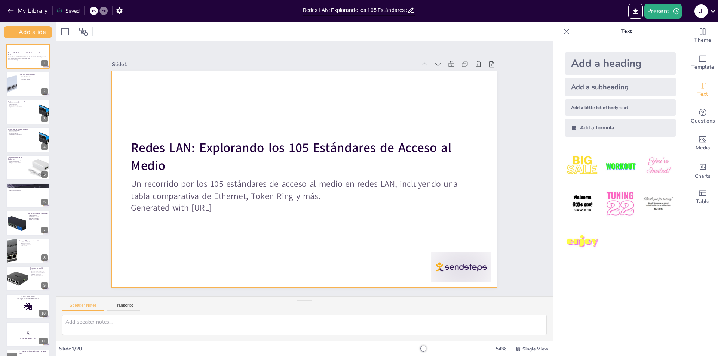
checkbox input "true"
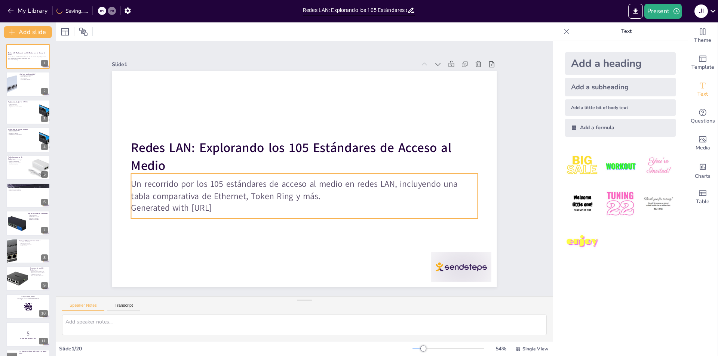
checkbox input "true"
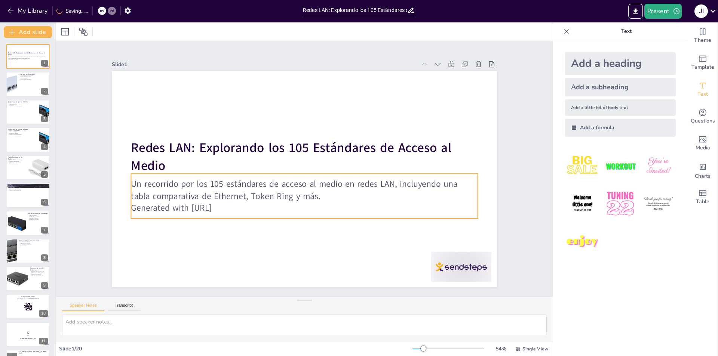
checkbox input "true"
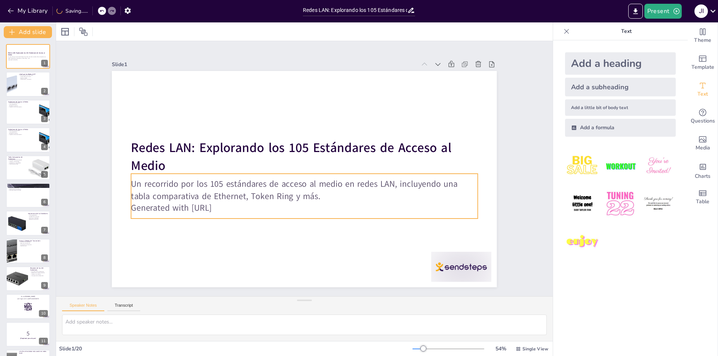
checkbox input "true"
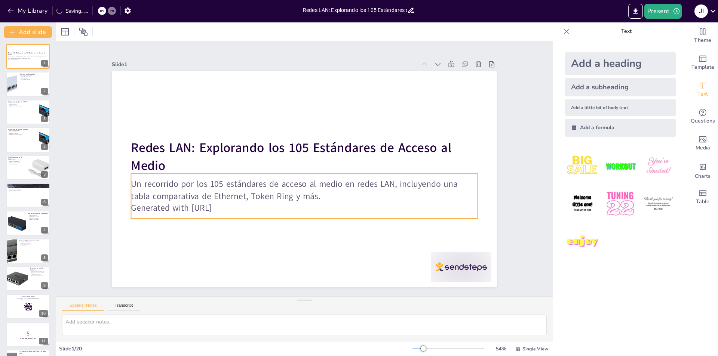
checkbox input "true"
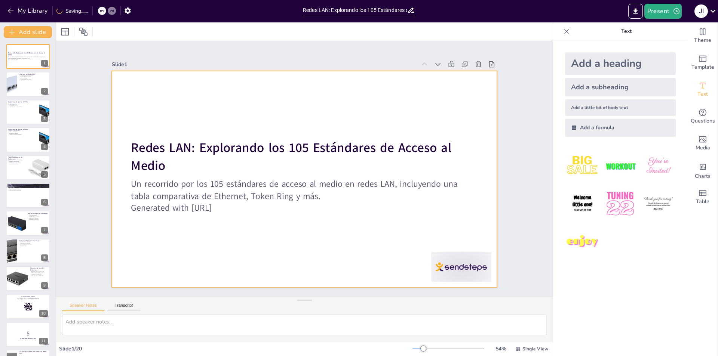
checkbox input "true"
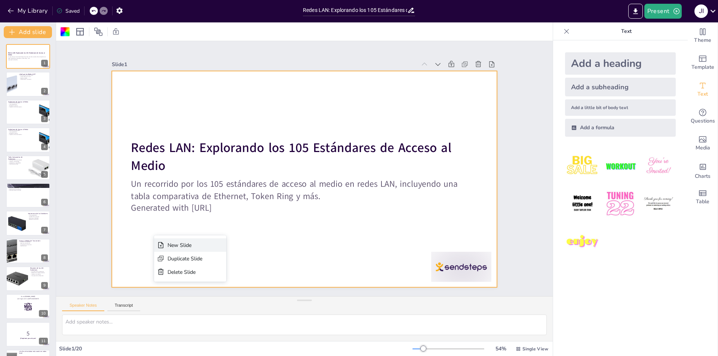
checkbox input "true"
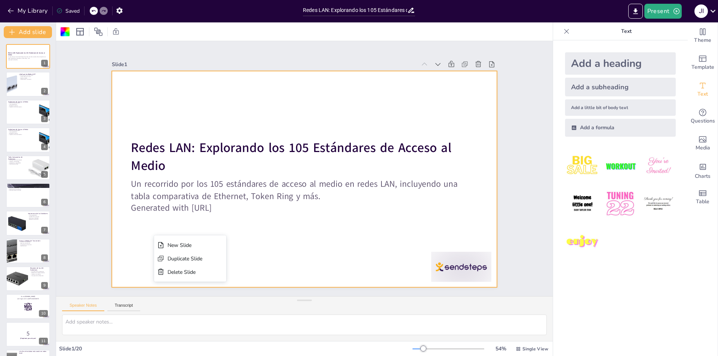
checkbox input "true"
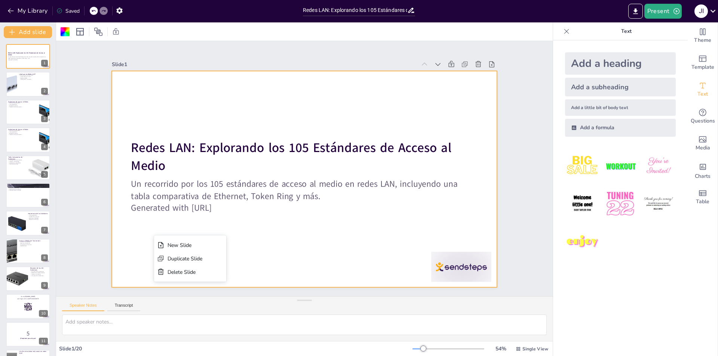
checkbox input "true"
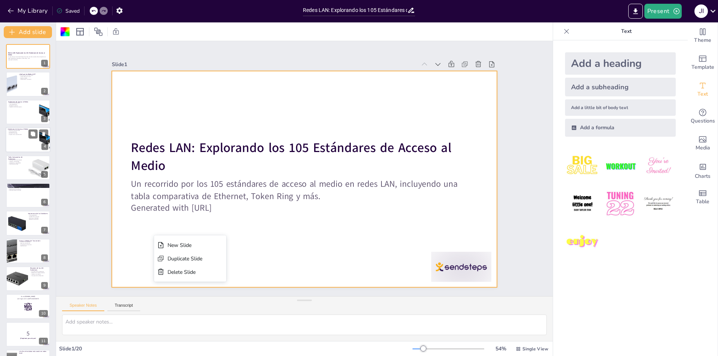
checkbox input "true"
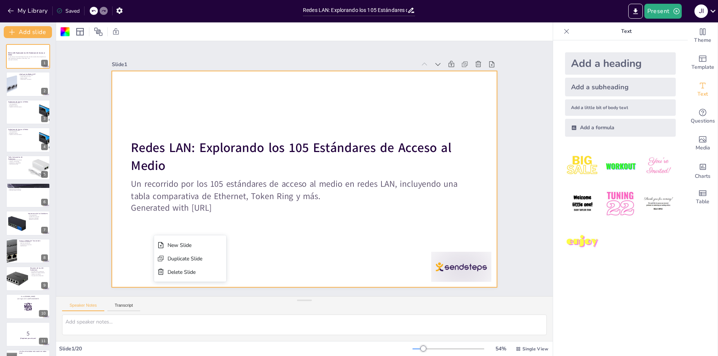
checkbox input "true"
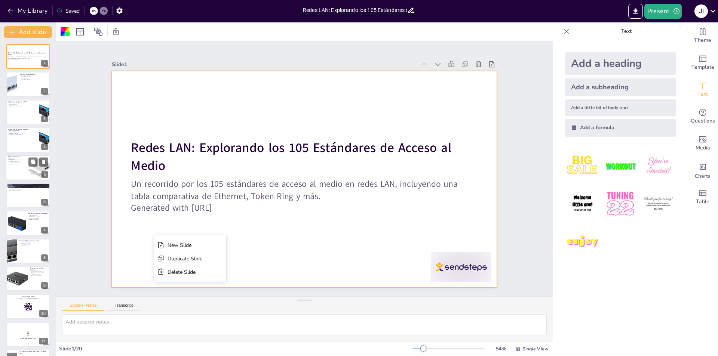
checkbox input "true"
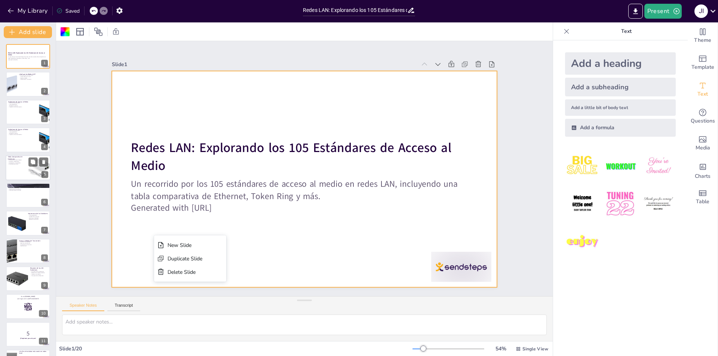
checkbox input "true"
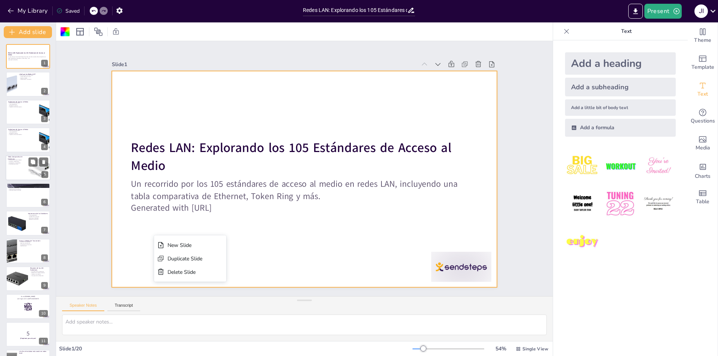
checkbox input "true"
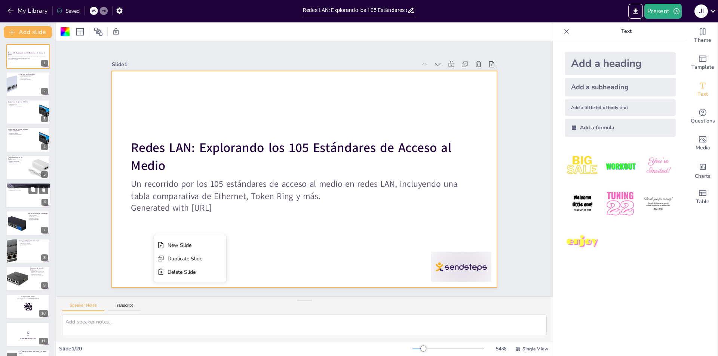
checkbox input "true"
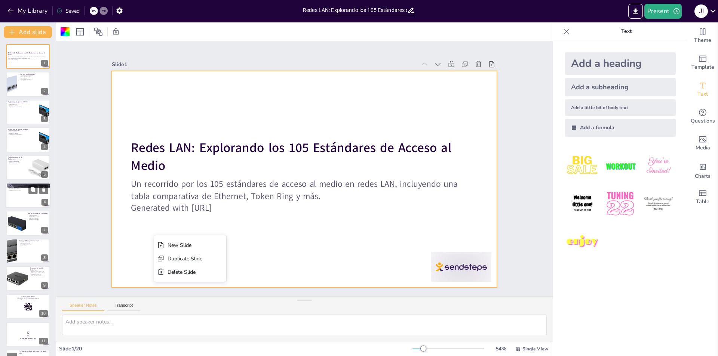
checkbox input "true"
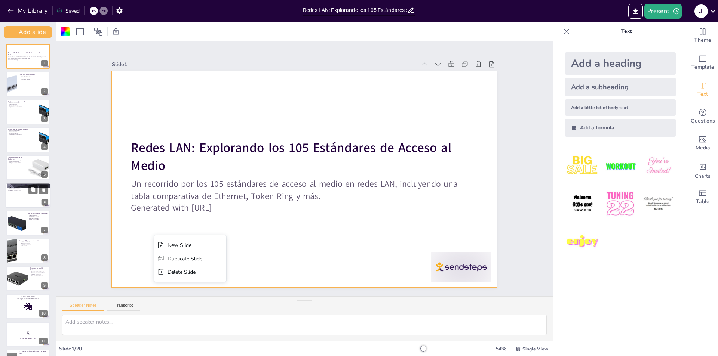
checkbox input "true"
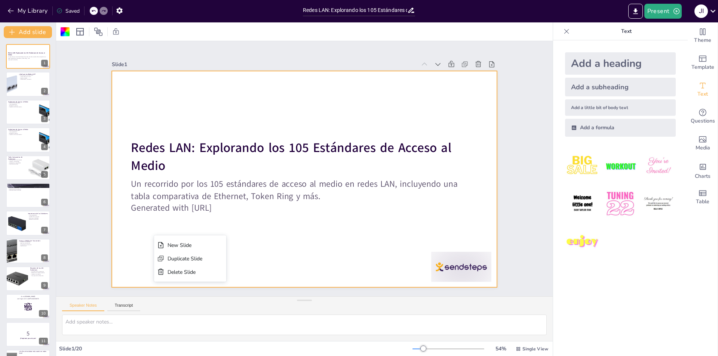
checkbox input "true"
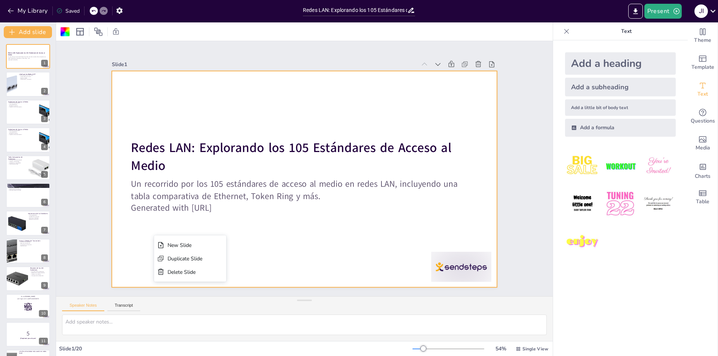
checkbox input "true"
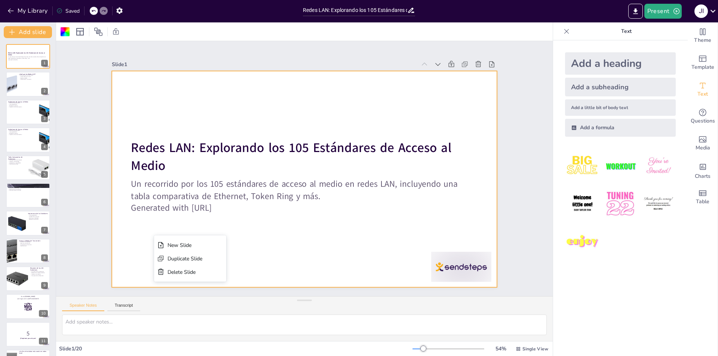
checkbox input "true"
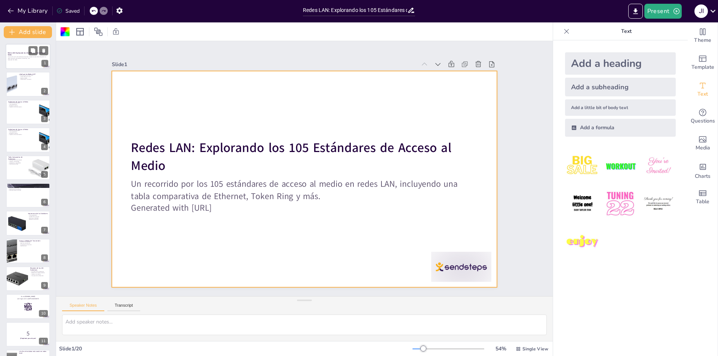
checkbox input "true"
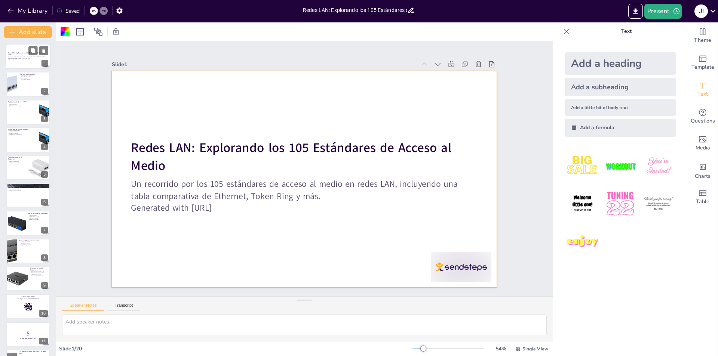
checkbox input "true"
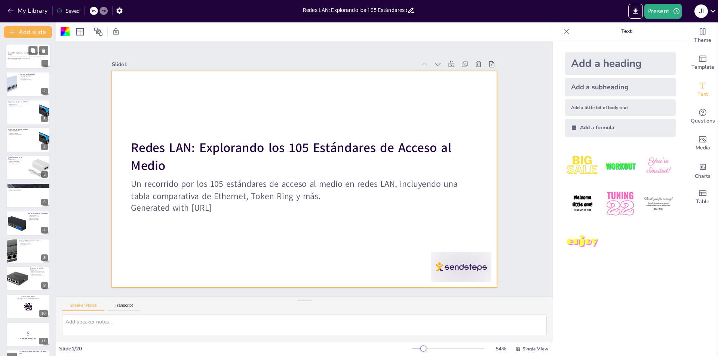
checkbox input "true"
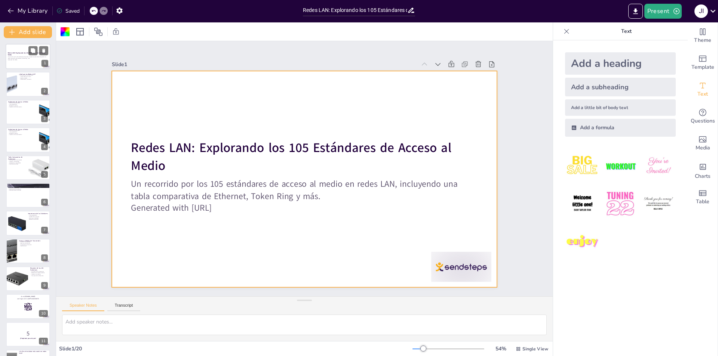
checkbox input "true"
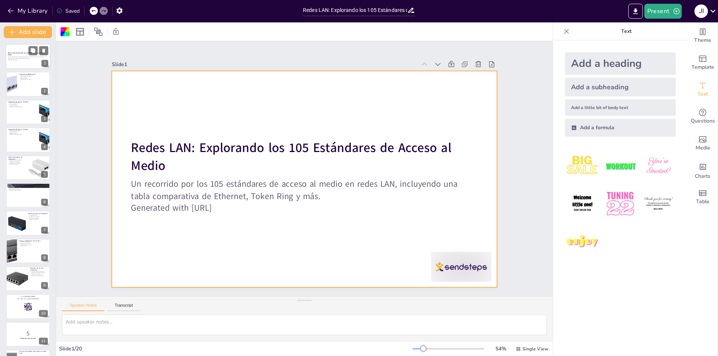
checkbox input "true"
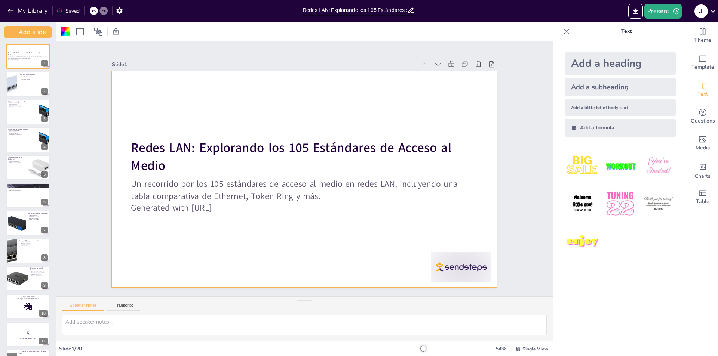
checkbox input "true"
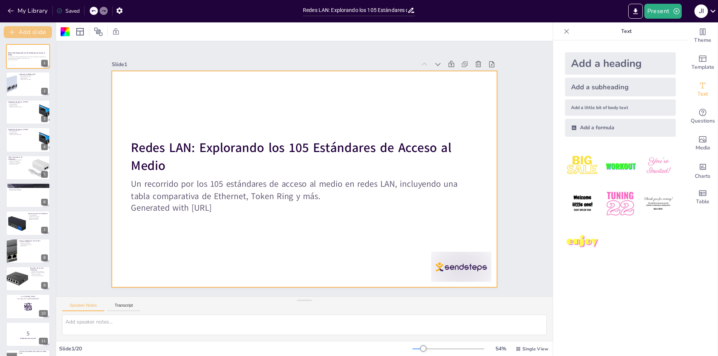
click at [36, 30] on button "Add slide" at bounding box center [28, 32] width 48 height 12
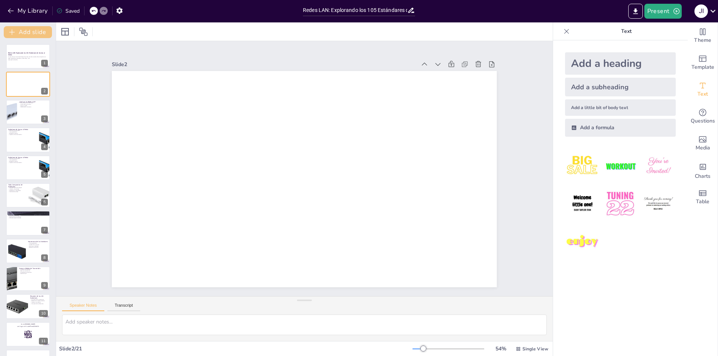
click at [36, 30] on button "Add slide" at bounding box center [28, 32] width 48 height 12
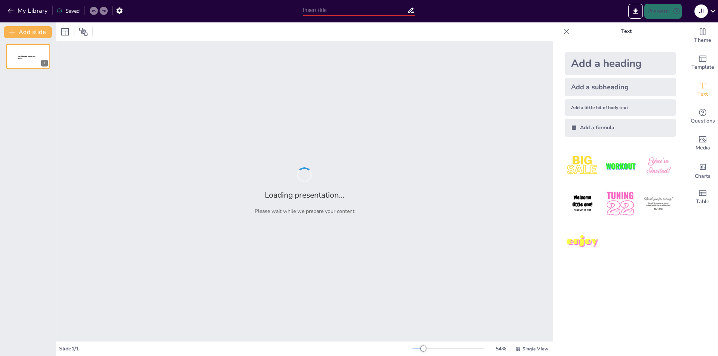
type input "Redes LAN: Explorando los 105 Estándares de Acceso al Medio"
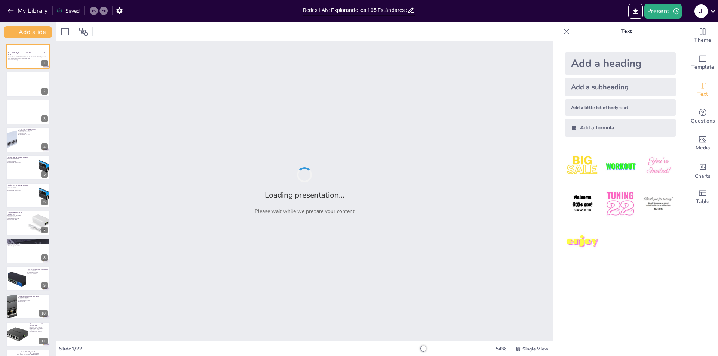
checkbox input "true"
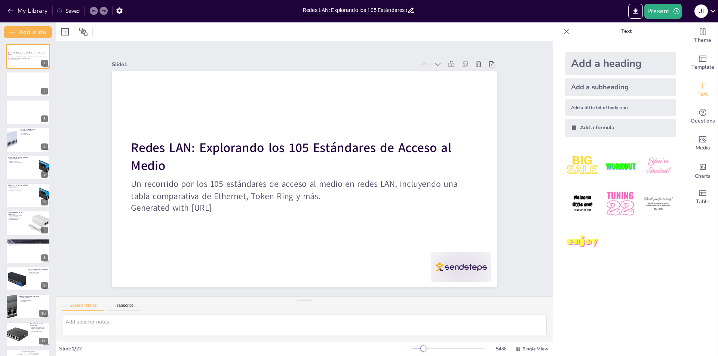
checkbox input "true"
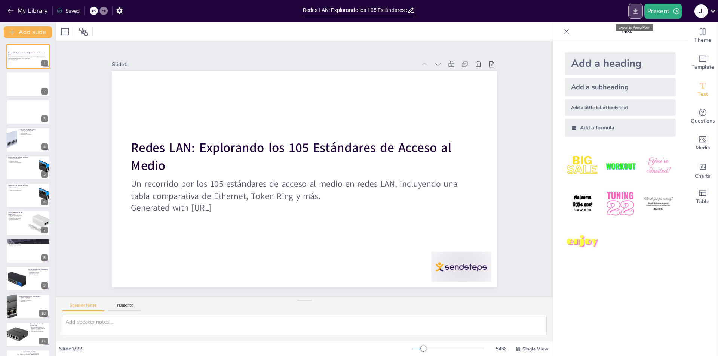
click at [635, 12] on icon "Export to PowerPoint" at bounding box center [635, 11] width 8 height 8
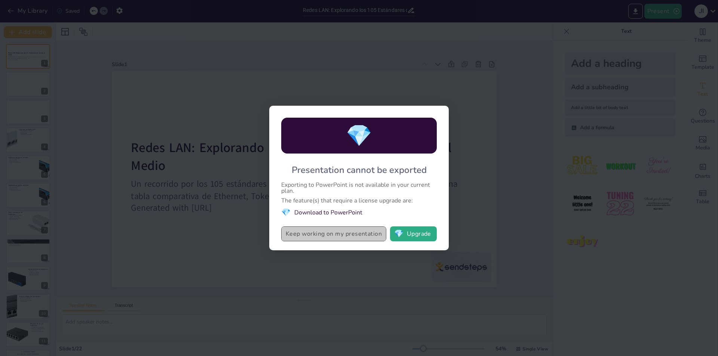
click at [349, 231] on button "Keep working on my presentation" at bounding box center [333, 233] width 105 height 15
checkbox input "true"
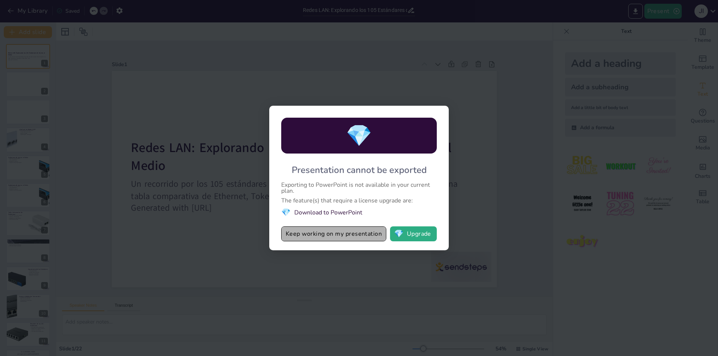
checkbox input "true"
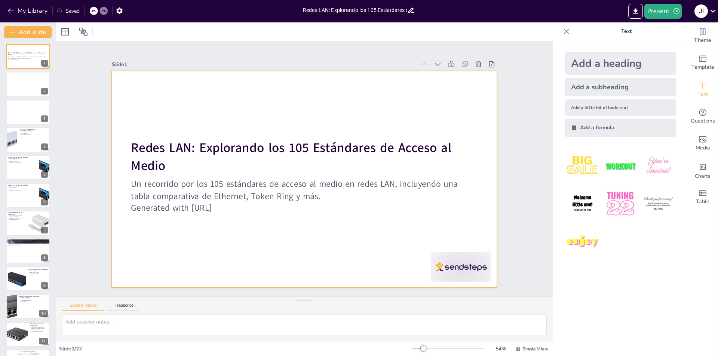
checkbox input "true"
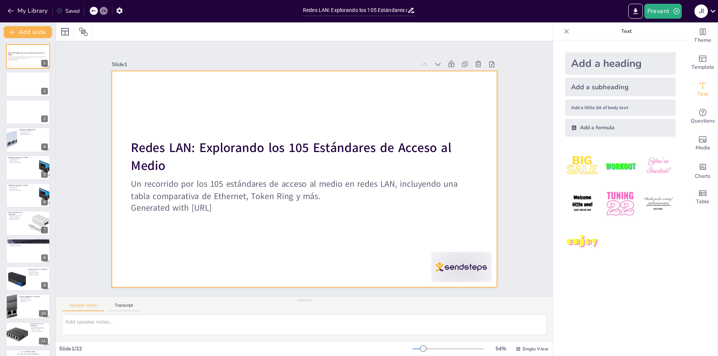
checkbox input "true"
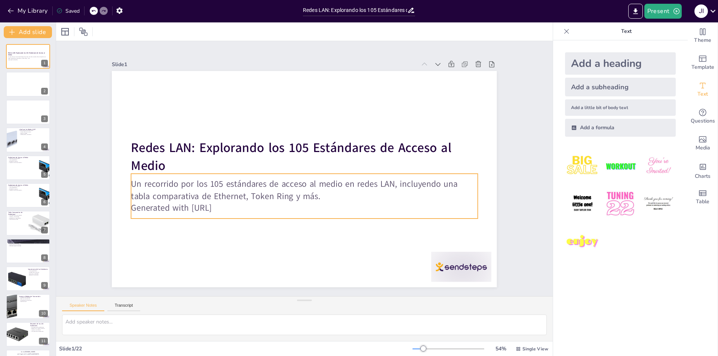
checkbox input "true"
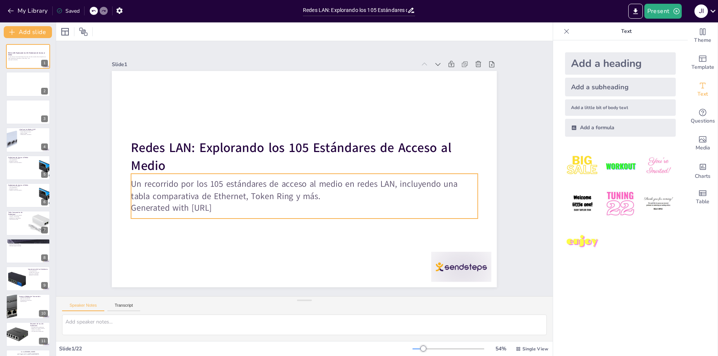
checkbox input "true"
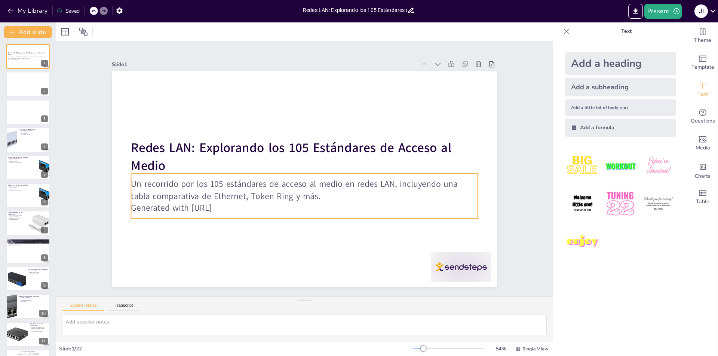
checkbox input "true"
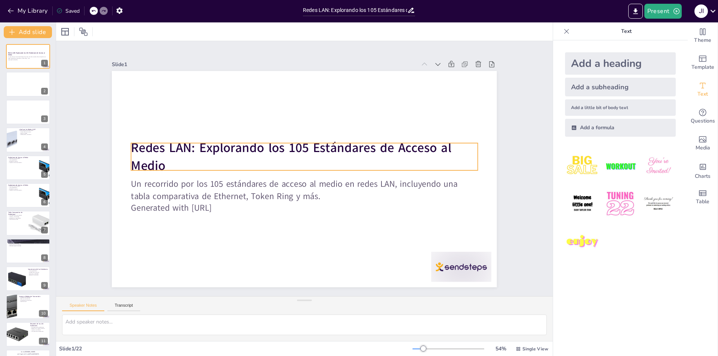
checkbox input "true"
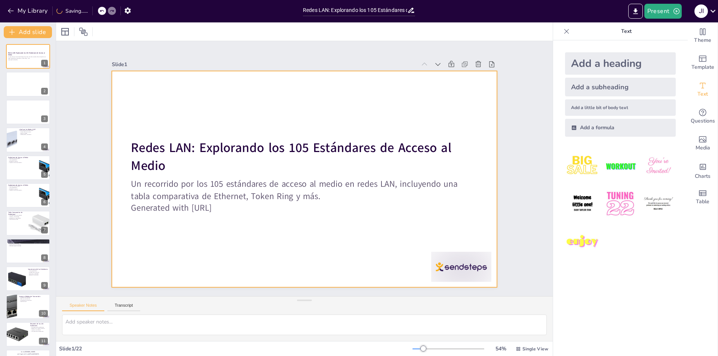
checkbox input "true"
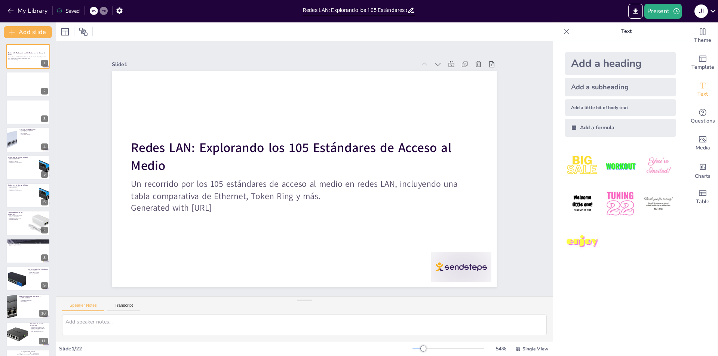
checkbox input "true"
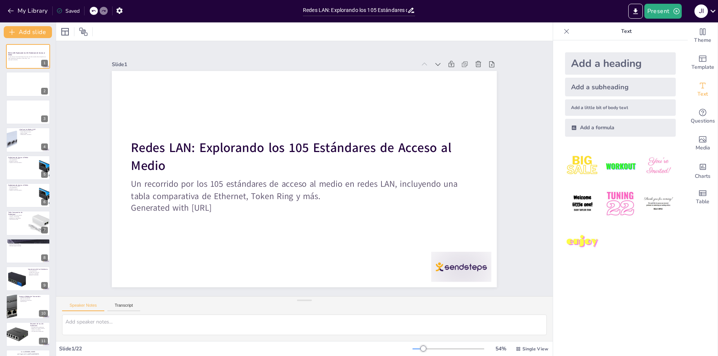
checkbox input "true"
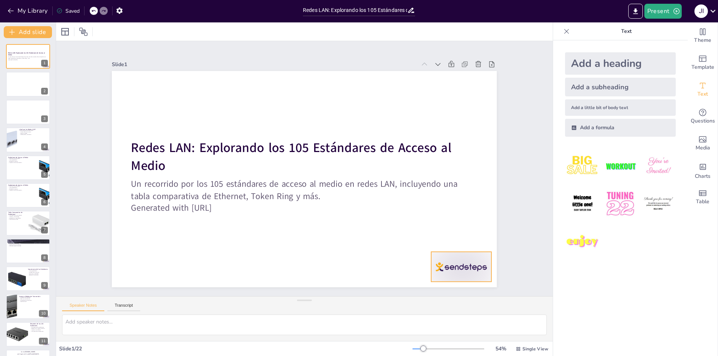
checkbox input "true"
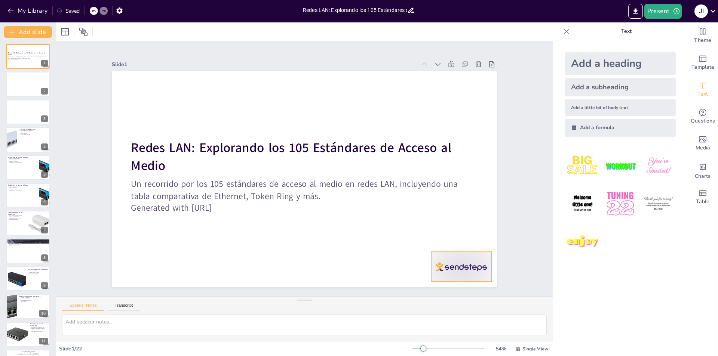
checkbox input "true"
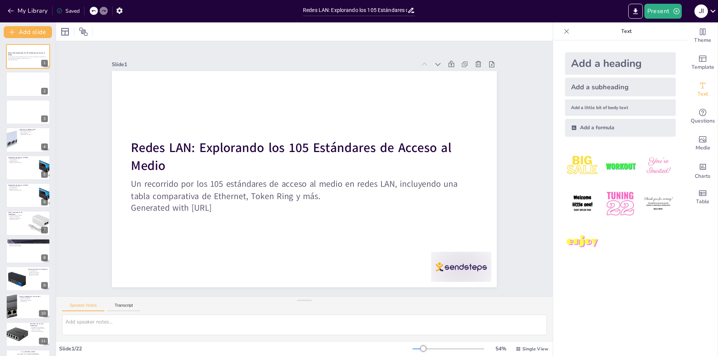
checkbox input "true"
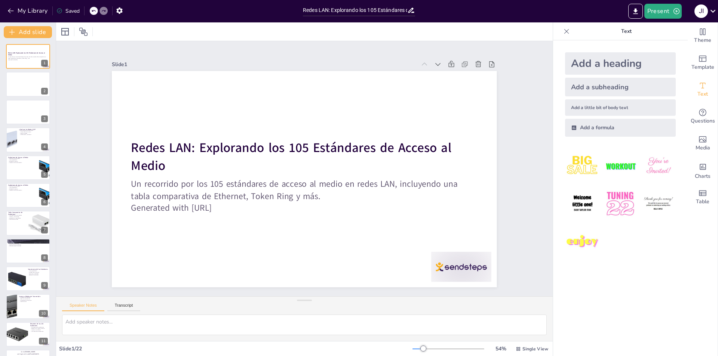
checkbox input "true"
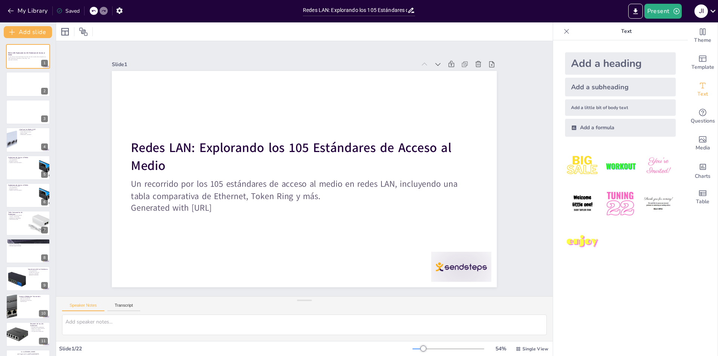
checkbox input "true"
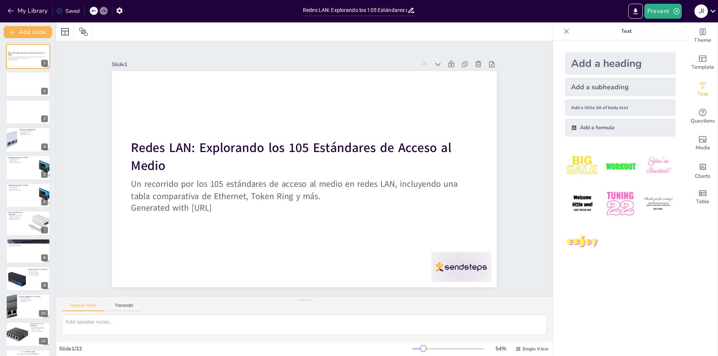
checkbox input "true"
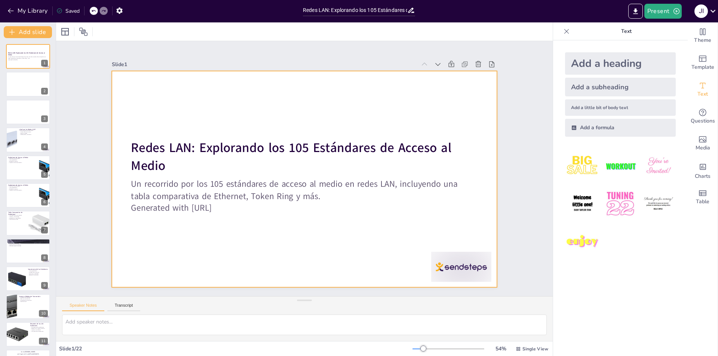
checkbox input "true"
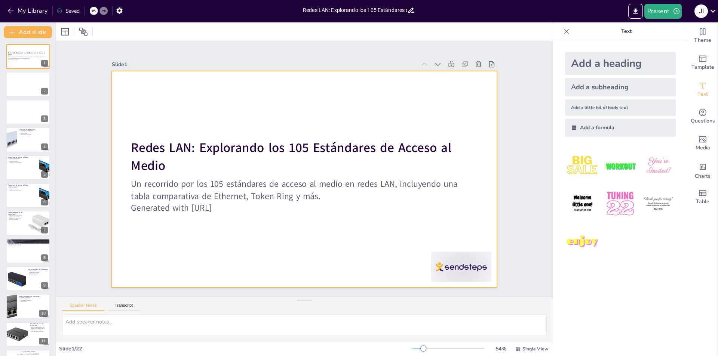
checkbox input "true"
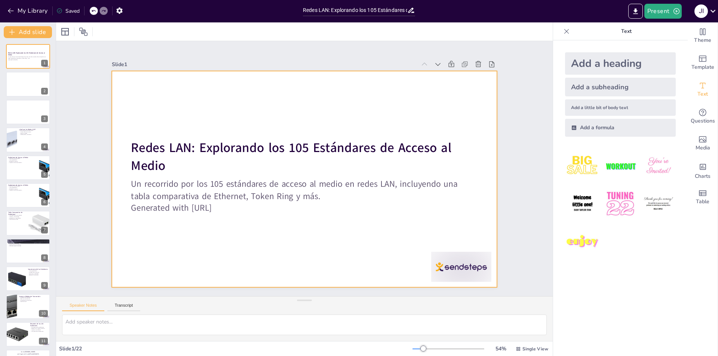
checkbox input "true"
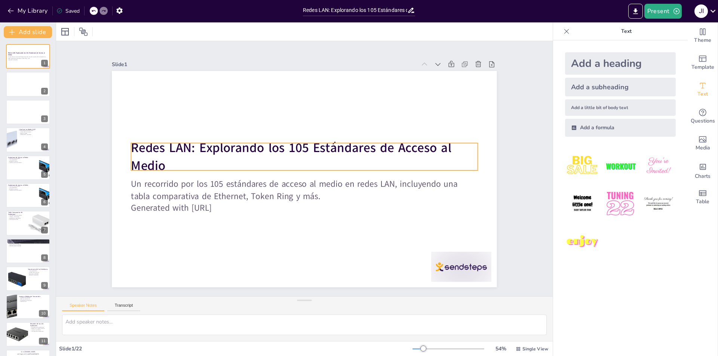
checkbox input "true"
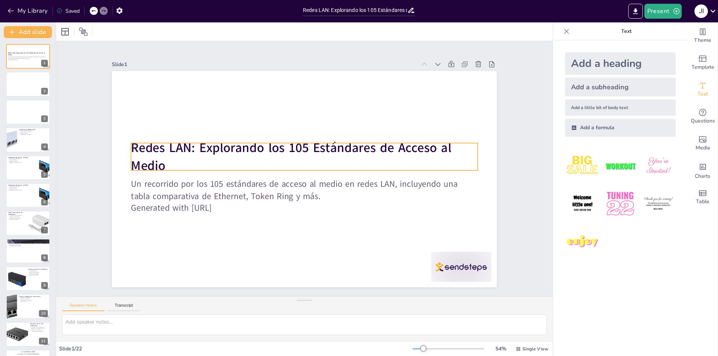
checkbox input "true"
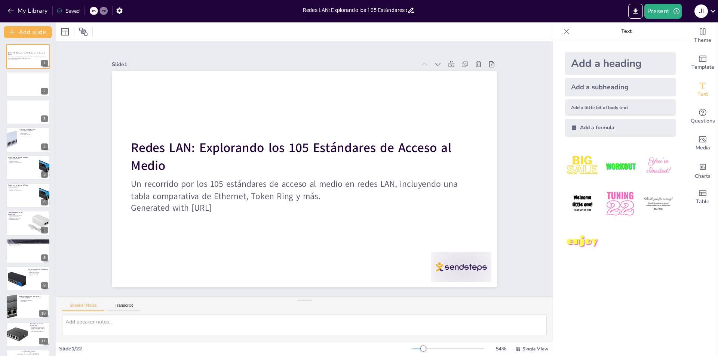
click at [64, 10] on div "Saved" at bounding box center [67, 10] width 23 height 7
click at [81, 11] on div "My Library Saved" at bounding box center [63, 10] width 126 height 13
click at [67, 34] on icon at bounding box center [65, 31] width 9 height 9
checkbox input "true"
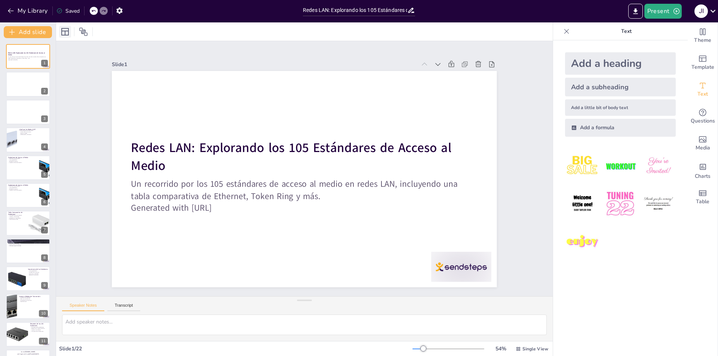
checkbox input "true"
click at [84, 32] on icon at bounding box center [83, 31] width 9 height 9
checkbox input "true"
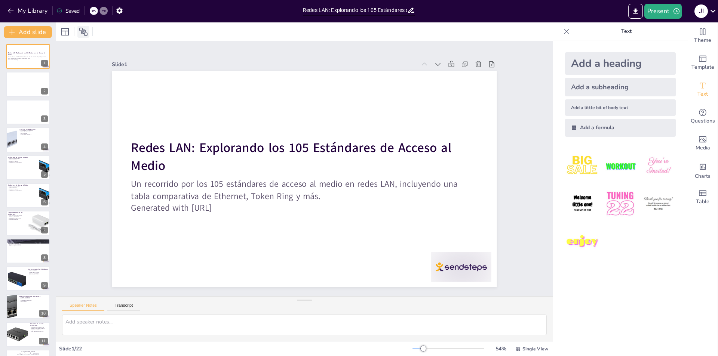
checkbox input "true"
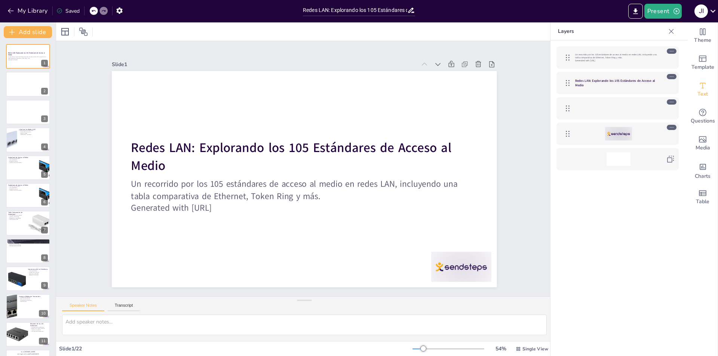
checkbox input "true"
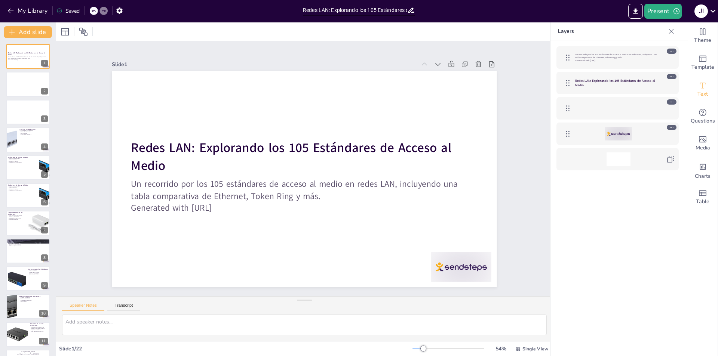
checkbox input "true"
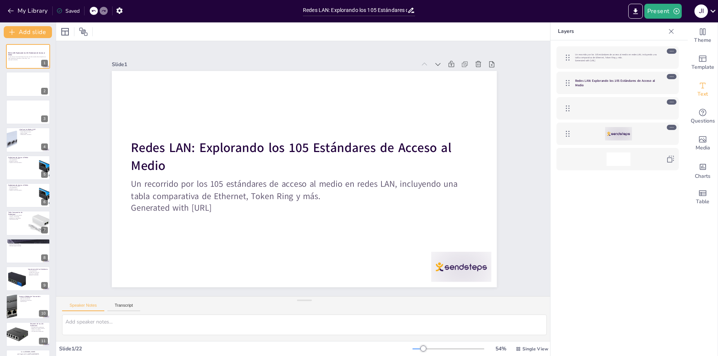
checkbox input "true"
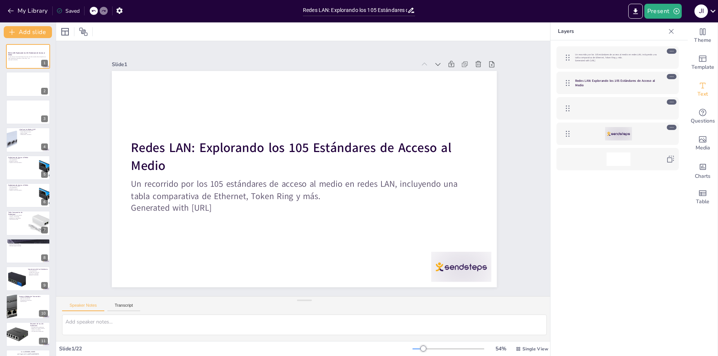
checkbox input "true"
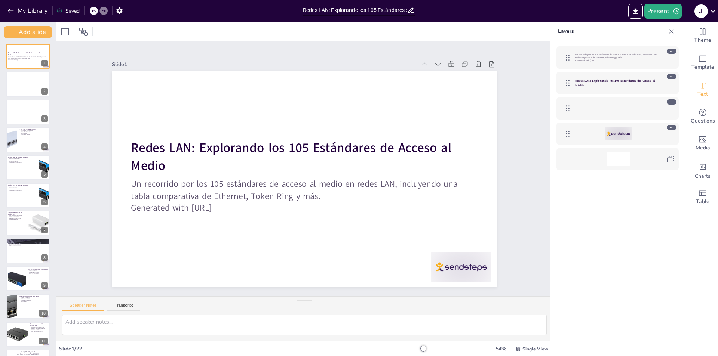
checkbox input "true"
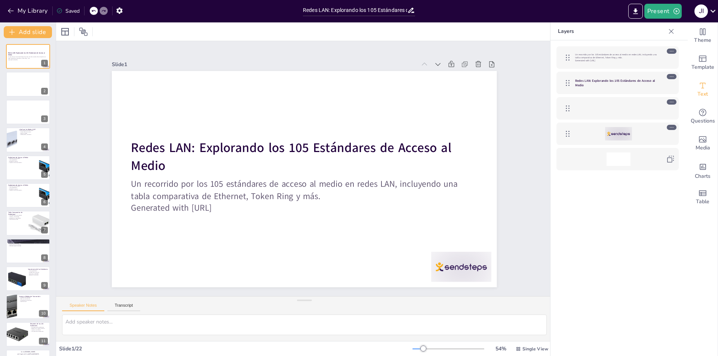
checkbox input "true"
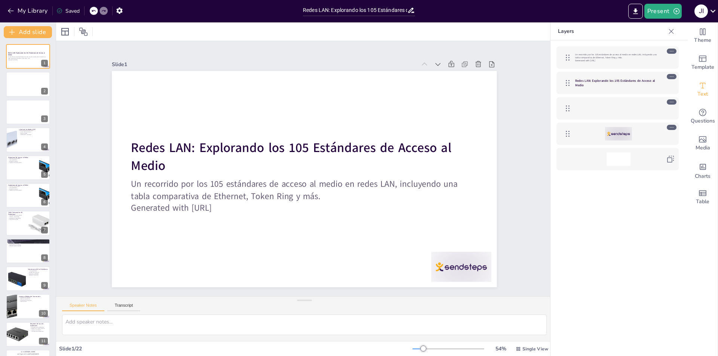
checkbox input "true"
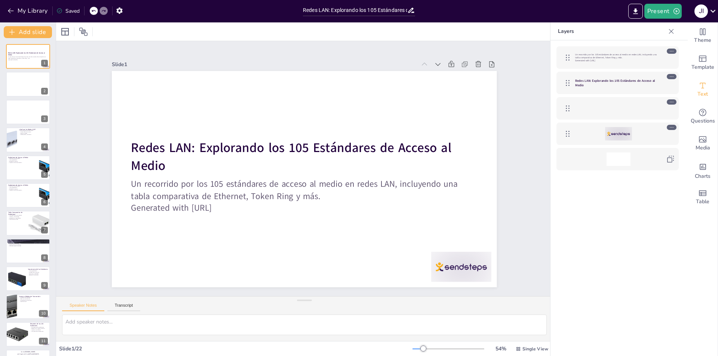
checkbox input "true"
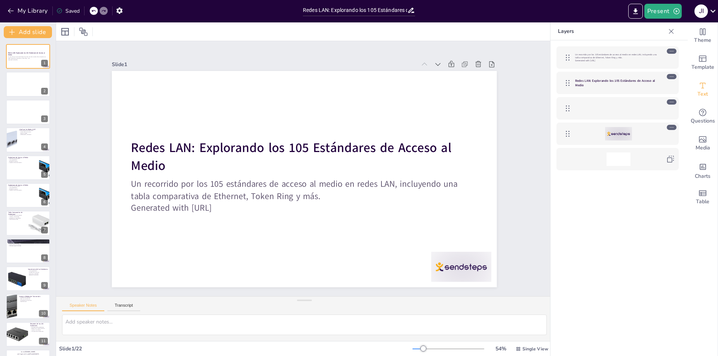
checkbox input "true"
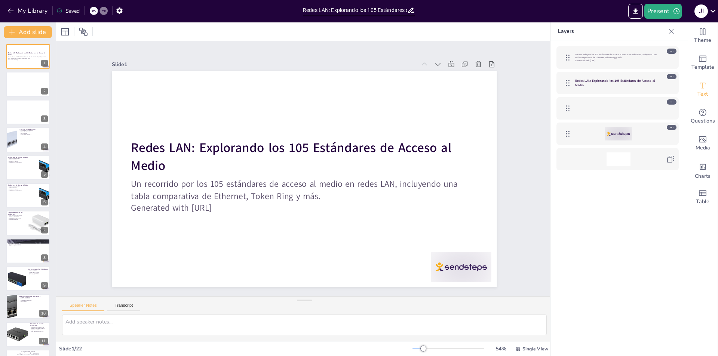
checkbox input "true"
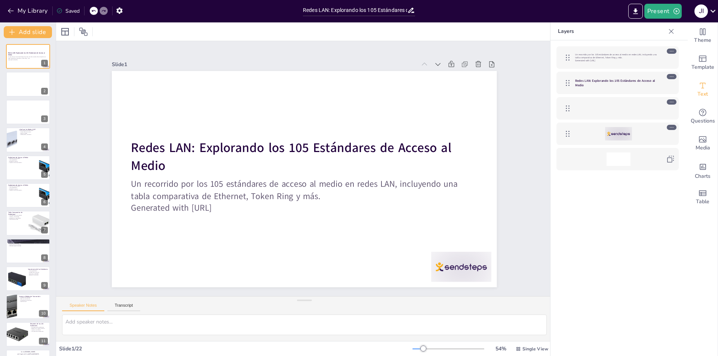
checkbox input "true"
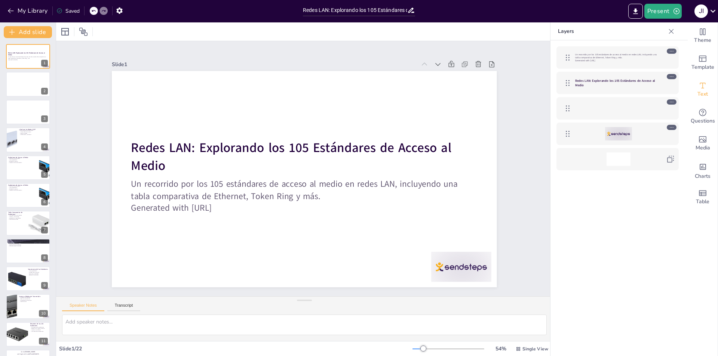
checkbox input "true"
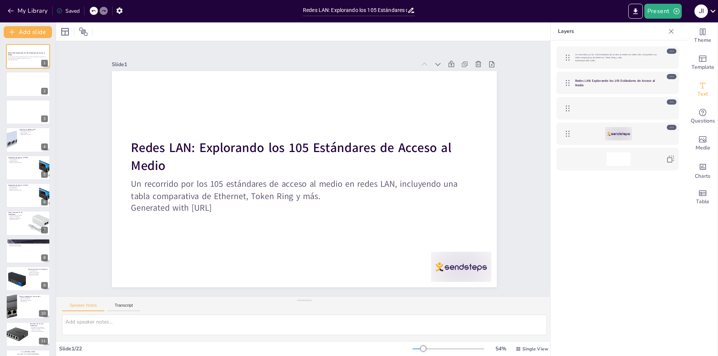
checkbox input "true"
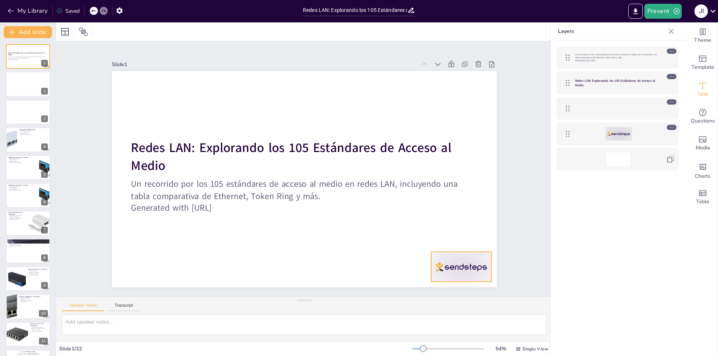
checkbox input "true"
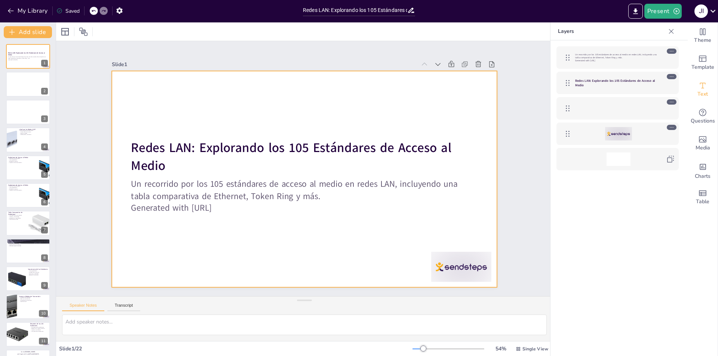
checkbox input "true"
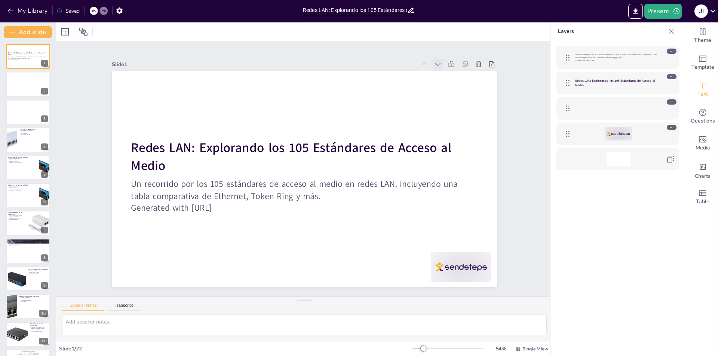
click at [450, 88] on div at bounding box center [456, 94] width 12 height 12
click at [422, 63] on icon at bounding box center [424, 64] width 5 height 3
click at [64, 117] on div "Delete Slide" at bounding box center [67, 117] width 35 height 7
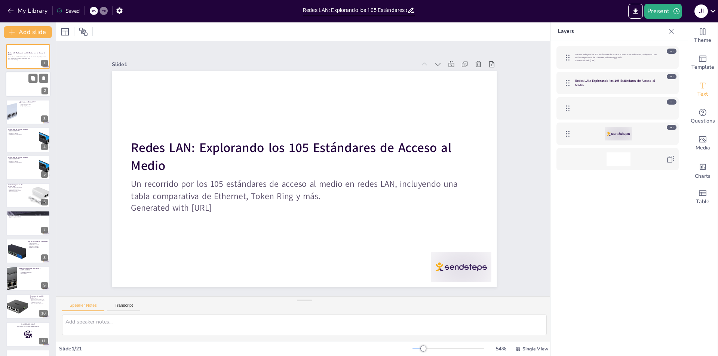
click at [28, 81] on div at bounding box center [28, 84] width 45 height 25
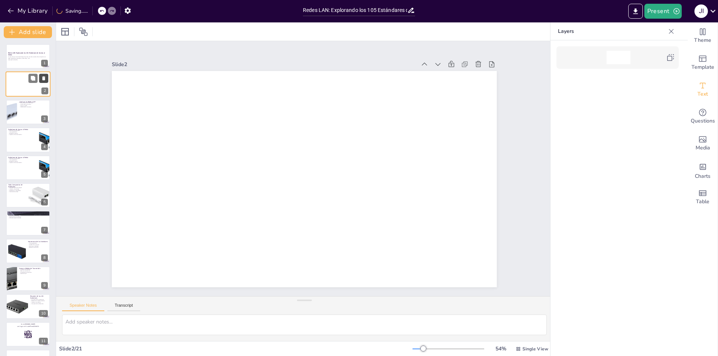
click at [41, 79] on icon at bounding box center [43, 78] width 5 height 5
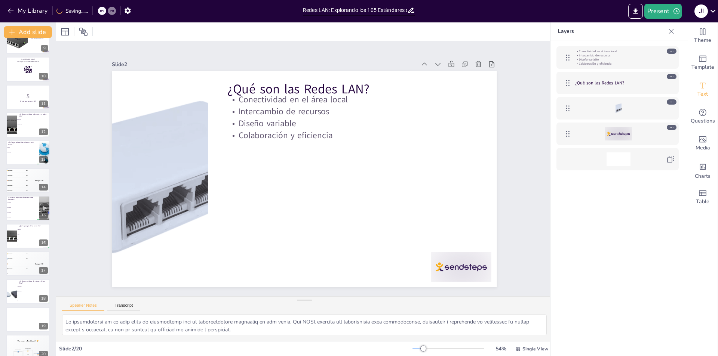
scroll to position [247, 0]
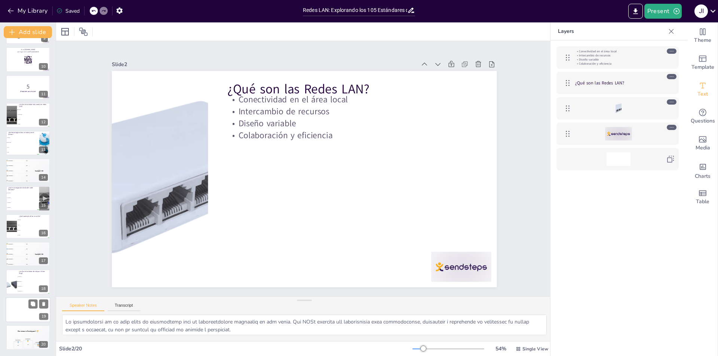
click at [22, 311] on div at bounding box center [28, 309] width 45 height 25
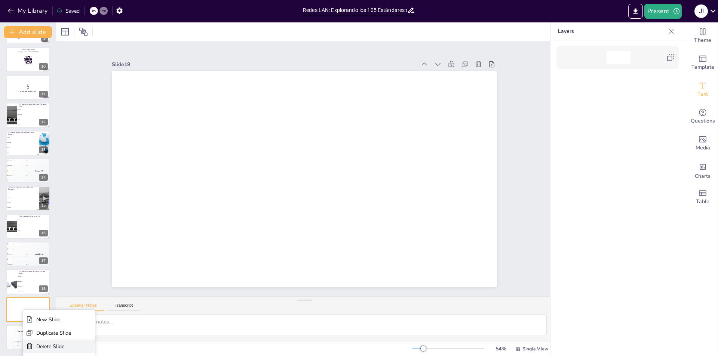
click at [55, 348] on div "Delete Slide" at bounding box center [53, 346] width 35 height 7
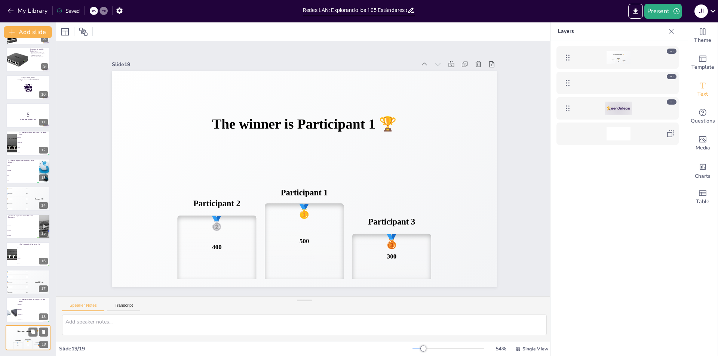
scroll to position [219, 0]
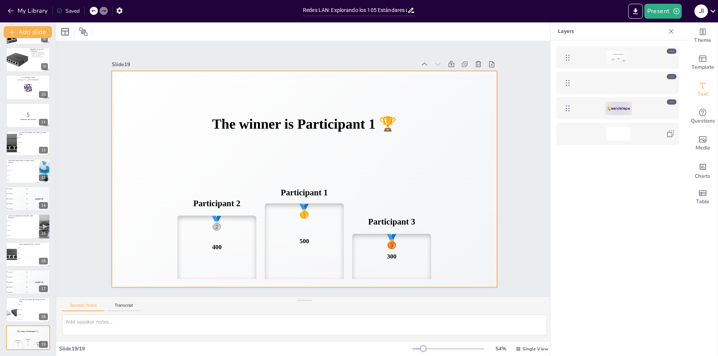
click at [311, 223] on div "🥇 500" at bounding box center [304, 241] width 79 height 76
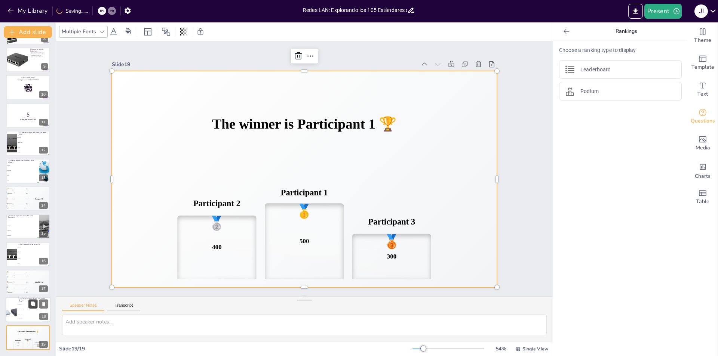
click at [33, 308] on button at bounding box center [32, 304] width 9 height 9
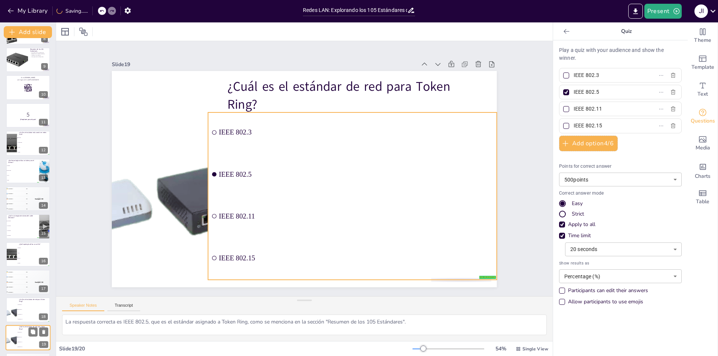
scroll to position [247, 0]
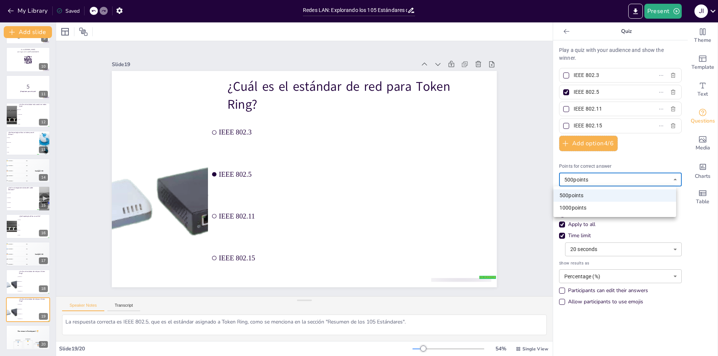
click at [570, 178] on body "My Library Saved Redes LAN: Explorando los 105 Estándares de Acceso al Medio Pr…" at bounding box center [359, 178] width 718 height 356
click at [580, 204] on li "1000 points" at bounding box center [614, 208] width 123 height 12
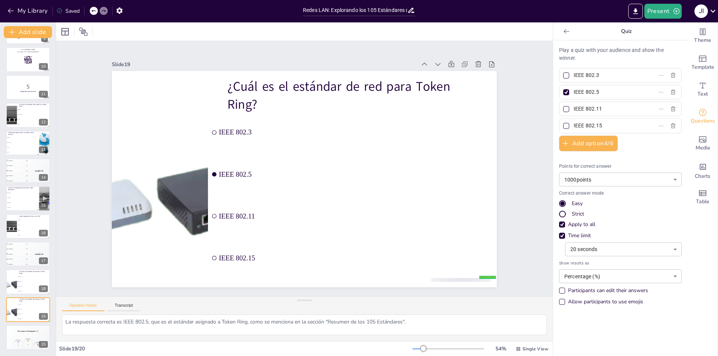
click at [616, 249] on body "My Library Saved Redes LAN: Explorando los 105 Estándares de Acceso al Medio Pr…" at bounding box center [359, 178] width 718 height 356
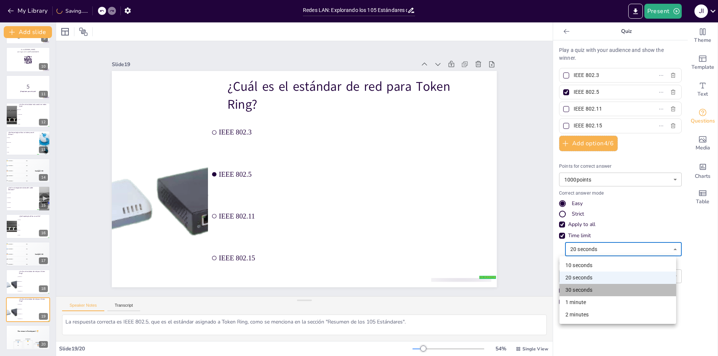
click at [581, 291] on li "30 seconds" at bounding box center [617, 290] width 117 height 12
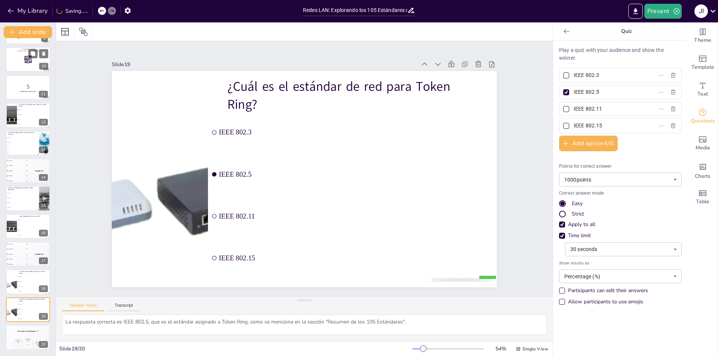
click at [45, 60] on div at bounding box center [28, 59] width 45 height 25
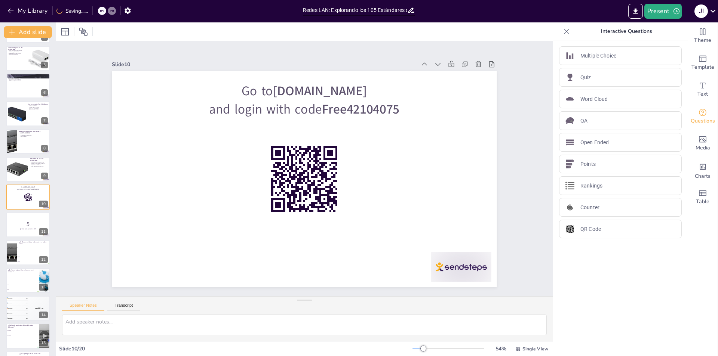
scroll to position [0, 0]
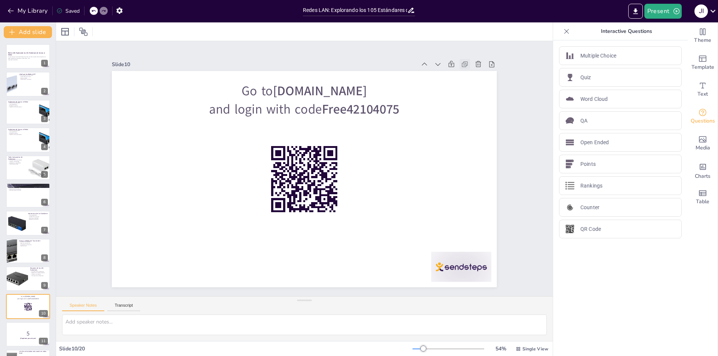
click at [472, 80] on icon at bounding box center [474, 82] width 4 height 4
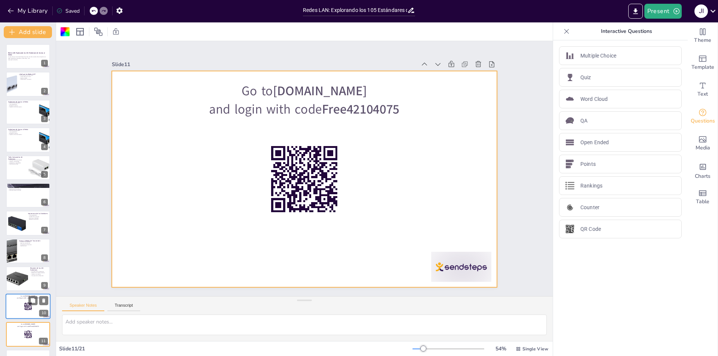
click at [20, 307] on div at bounding box center [28, 306] width 45 height 25
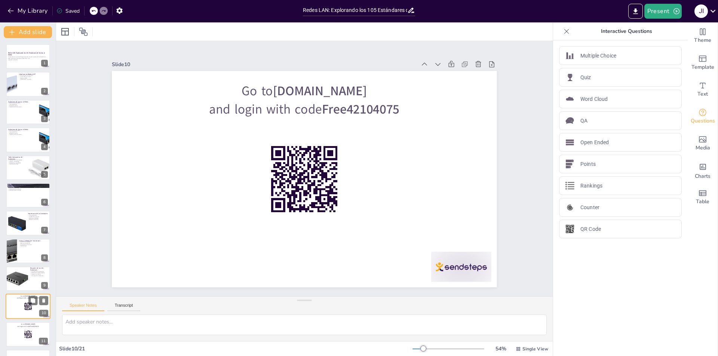
scroll to position [110, 0]
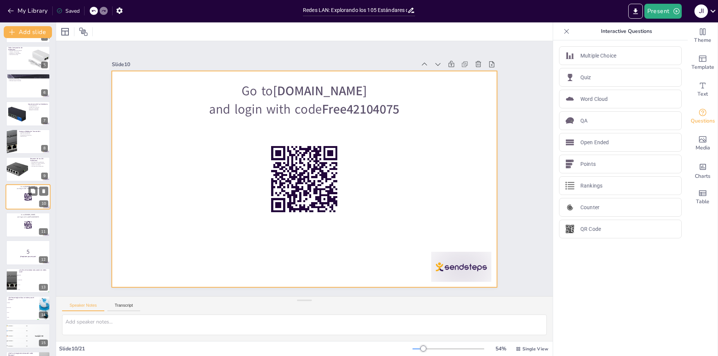
click at [36, 198] on div at bounding box center [28, 197] width 45 height 25
click at [16, 200] on div at bounding box center [28, 197] width 45 height 25
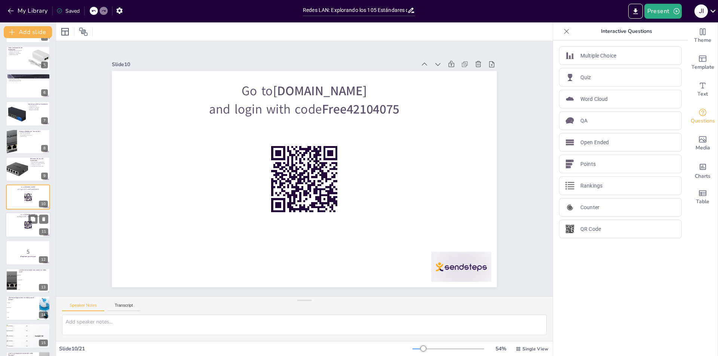
click at [25, 224] on rect at bounding box center [25, 224] width 1 height 0
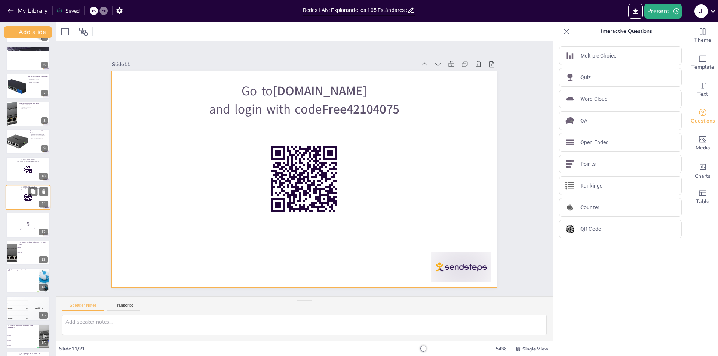
click at [15, 203] on div at bounding box center [28, 197] width 45 height 25
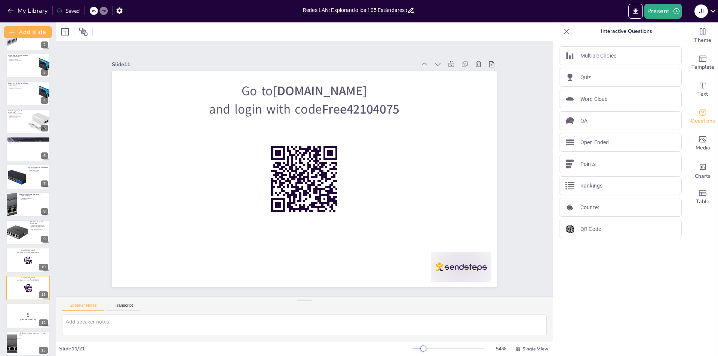
scroll to position [0, 0]
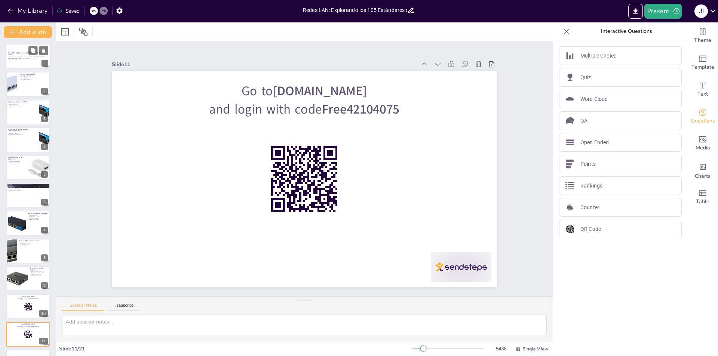
click at [12, 60] on p "Generated with [URL]" at bounding box center [28, 59] width 40 height 1
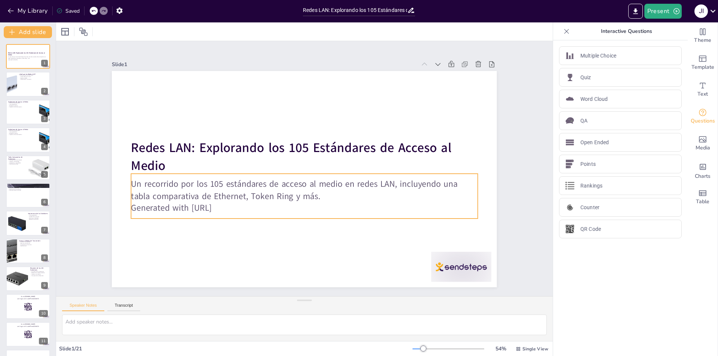
click at [235, 205] on p "Generated with [URL]" at bounding box center [300, 208] width 346 height 48
click at [234, 205] on p "Generated with [URL]" at bounding box center [300, 208] width 346 height 48
drag, startPoint x: 297, startPoint y: 228, endPoint x: 298, endPoint y: 237, distance: 9.5
click at [298, 237] on div "Redes LAN: Explorando los 105 Estándares de Acceso al Medio Un recorrido por lo…" at bounding box center [302, 179] width 421 height 292
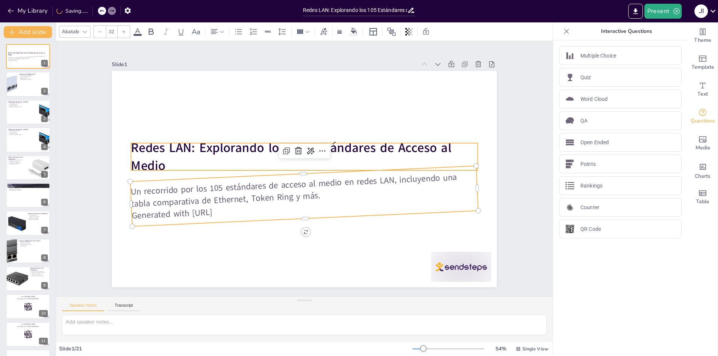
click at [160, 166] on strong "Redes LAN: Explorando los 105 Estándares de Acceso al Medio" at bounding box center [294, 145] width 320 height 83
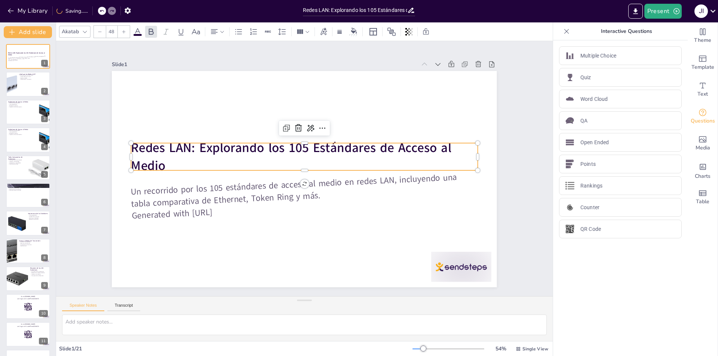
click at [160, 161] on strong "Redes LAN: Explorando los 105 Estándares de Acceso al Medio" at bounding box center [291, 157] width 320 height 36
click at [160, 161] on strong "Redes LAN: Explorando los 105 Estándares de Acceso al Medio" at bounding box center [297, 145] width 307 height 146
drag, startPoint x: 160, startPoint y: 161, endPoint x: 149, endPoint y: 161, distance: 10.8
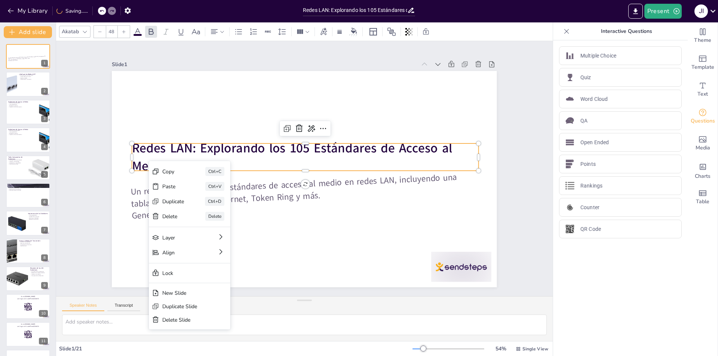
click at [161, 160] on p "Redes LAN: Explorando los 105 Estándares de Acceso al Medio" at bounding box center [309, 159] width 331 height 174
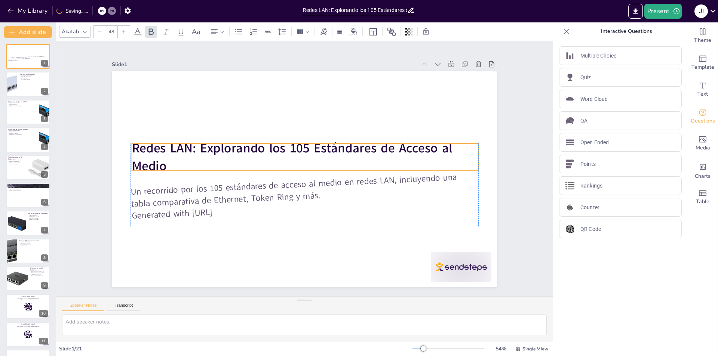
click at [162, 164] on p "Redes LAN: Explorando los 105 Estándares de Acceso al Medio" at bounding box center [305, 157] width 346 height 36
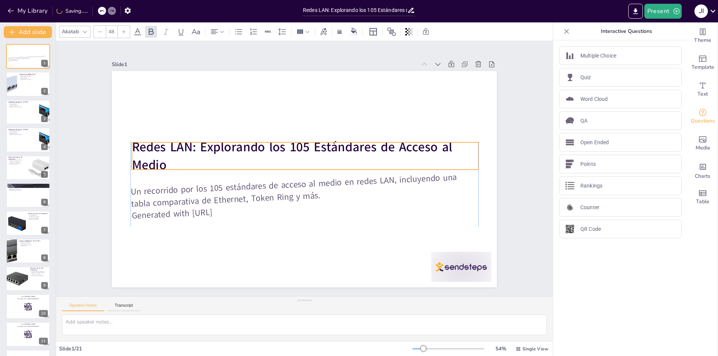
click at [160, 162] on strong "Redes LAN: Explorando los 105 Estándares de Acceso al Medio" at bounding box center [295, 145] width 320 height 84
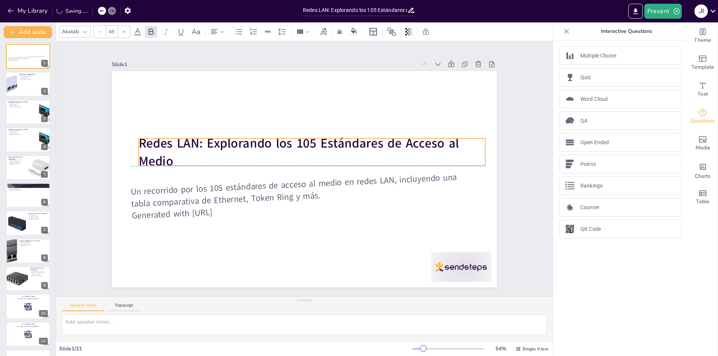
drag, startPoint x: 129, startPoint y: 145, endPoint x: 135, endPoint y: 144, distance: 6.9
click at [139, 144] on strong "Redes LAN: Explorando los 105 Estándares de Acceso al Medio" at bounding box center [299, 153] width 320 height 36
drag, startPoint x: 140, startPoint y: 142, endPoint x: 133, endPoint y: 142, distance: 6.7
click at [135, 142] on strong "Redes LAN: Explorando los 105 Estándares de Acceso al Medio" at bounding box center [295, 140] width 320 height 83
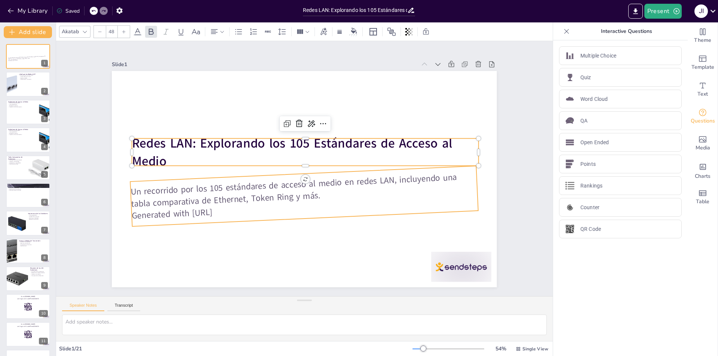
click at [317, 203] on p "Generated with [URL]" at bounding box center [296, 207] width 343 height 68
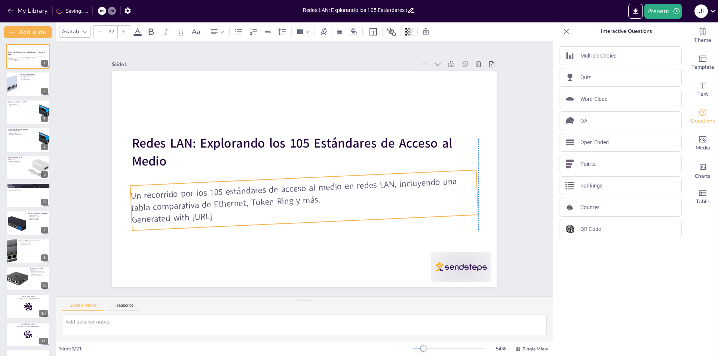
drag, startPoint x: 233, startPoint y: 209, endPoint x: 231, endPoint y: 213, distance: 4.7
click at [231, 213] on p "Generated with [URL]" at bounding box center [287, 208] width 327 height 137
click at [233, 212] on p "Generated with [URL]" at bounding box center [291, 210] width 337 height 104
click at [234, 213] on p "Generated with [URL]" at bounding box center [295, 211] width 343 height 68
click at [234, 213] on p "Generated with [URL]" at bounding box center [300, 212] width 346 height 33
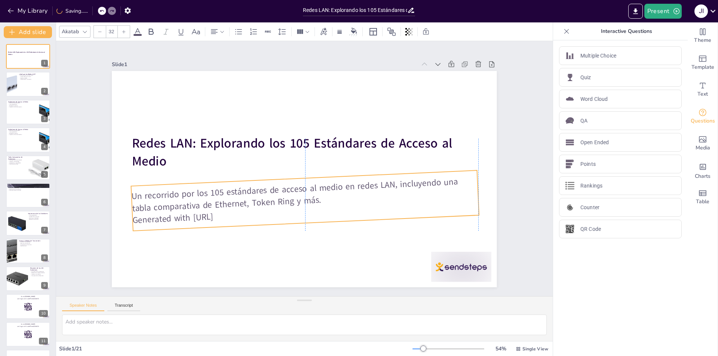
click at [243, 213] on p "Generated with [URL]" at bounding box center [291, 211] width 337 height 104
click at [139, 195] on p "Un recorrido por los 105 estándares de acceso al medio en redes LAN, incluyendo…" at bounding box center [312, 195] width 347 height 40
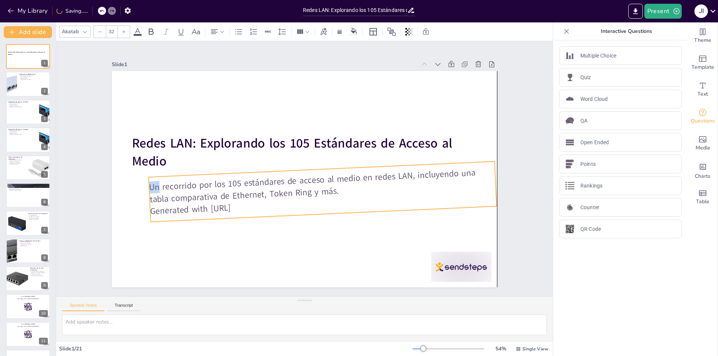
drag, startPoint x: 138, startPoint y: 195, endPoint x: 144, endPoint y: 184, distance: 12.8
click at [149, 184] on p "Un recorrido por los 105 estándares de acceso al medio en redes LAN, incluyendo…" at bounding box center [322, 186] width 347 height 40
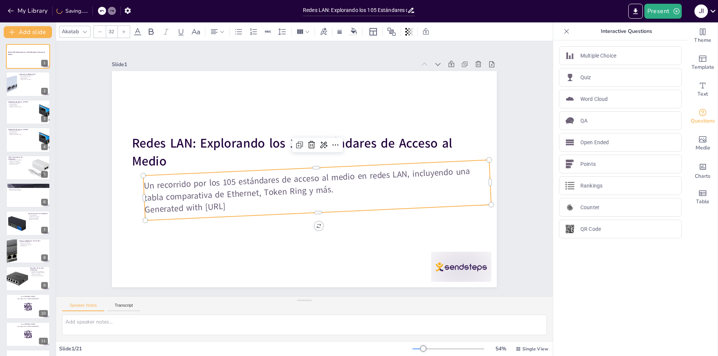
click at [204, 203] on p "Generated with [URL]" at bounding box center [314, 203] width 346 height 33
click at [204, 203] on p "Generated with [URL]" at bounding box center [318, 202] width 346 height 28
click at [240, 205] on p "Generated with [URL]" at bounding box center [314, 203] width 346 height 33
click at [240, 205] on p "Generated with [URL]" at bounding box center [310, 204] width 343 height 68
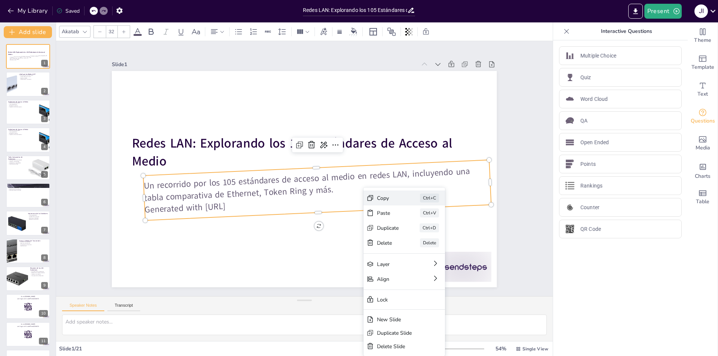
click at [433, 236] on div "Copy" at bounding box center [444, 239] width 22 height 7
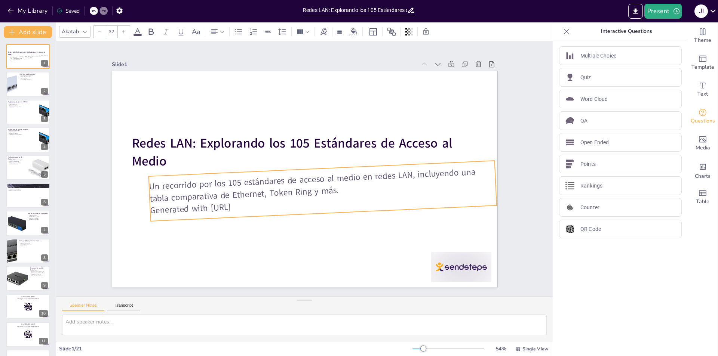
drag, startPoint x: 244, startPoint y: 202, endPoint x: 252, endPoint y: 203, distance: 7.5
click at [252, 203] on p "Generated with [URL]" at bounding box center [315, 206] width 343 height 68
click at [251, 205] on p "Generated with [URL]" at bounding box center [315, 206] width 343 height 68
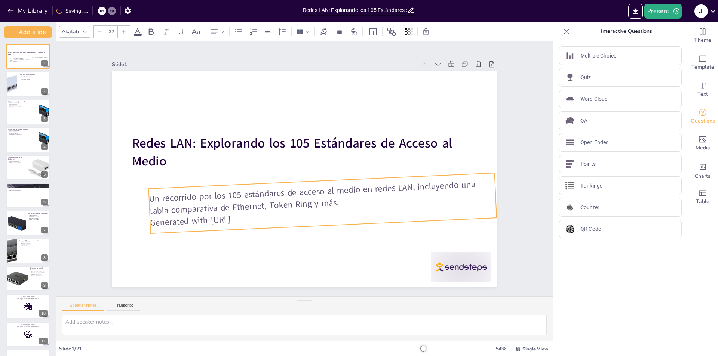
drag, startPoint x: 256, startPoint y: 203, endPoint x: 258, endPoint y: 216, distance: 12.5
click at [258, 216] on p "Generated with [URL]" at bounding box center [323, 215] width 346 height 28
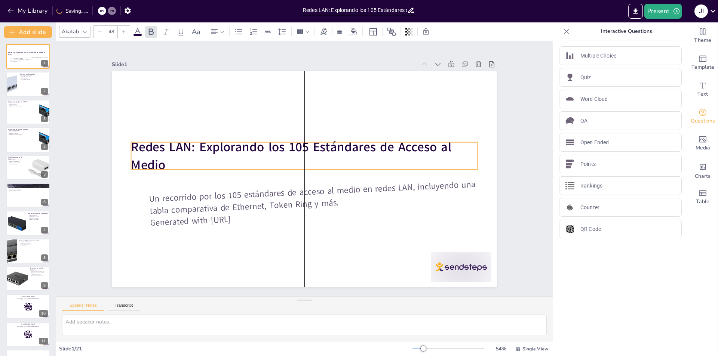
drag, startPoint x: 160, startPoint y: 158, endPoint x: 158, endPoint y: 162, distance: 4.4
click at [158, 162] on strong "Redes LAN: Explorando los 105 Estándares de Acceso al Medio" at bounding box center [293, 145] width 322 height 51
click at [321, 127] on icon at bounding box center [326, 129] width 10 height 10
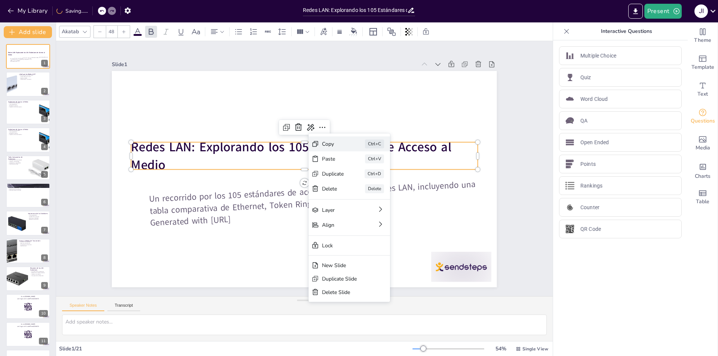
click at [364, 178] on div "Copy Ctrl+C" at bounding box center [404, 185] width 81 height 15
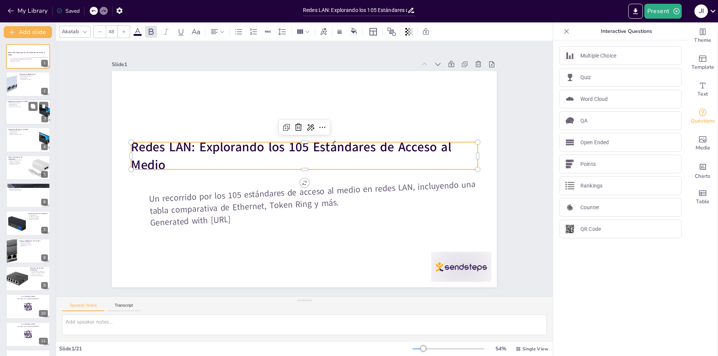
click at [15, 116] on div at bounding box center [28, 111] width 45 height 25
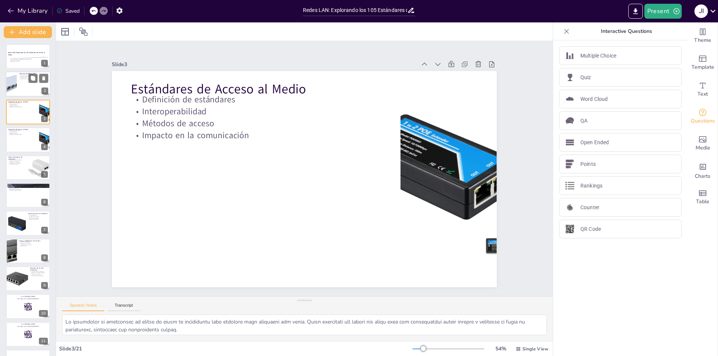
click at [14, 90] on div at bounding box center [11, 84] width 38 height 25
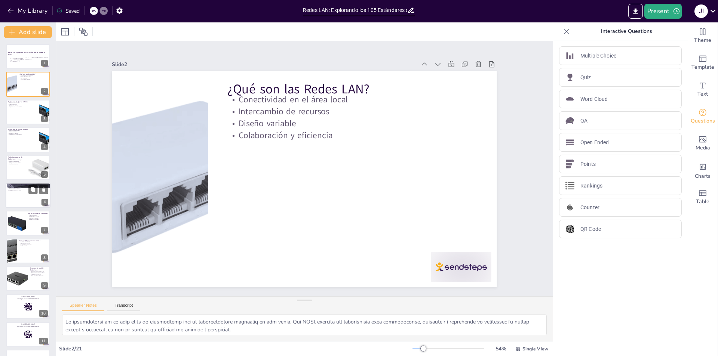
click at [20, 184] on div at bounding box center [28, 185] width 45 height 30
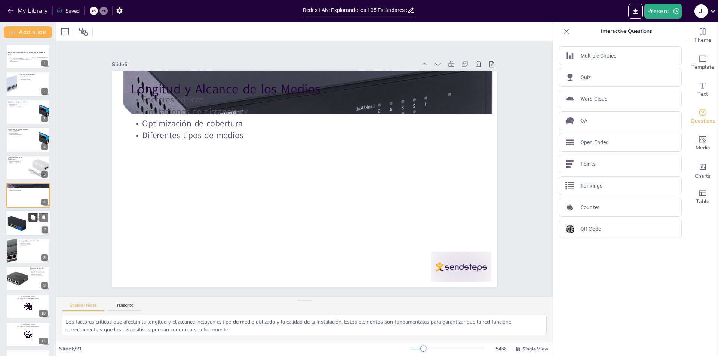
click at [31, 215] on icon at bounding box center [32, 217] width 5 height 5
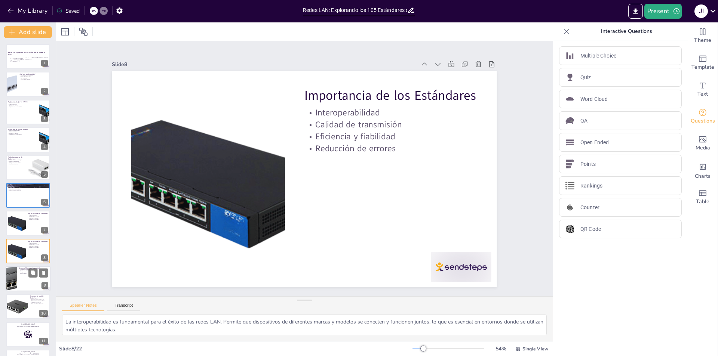
scroll to position [54, 0]
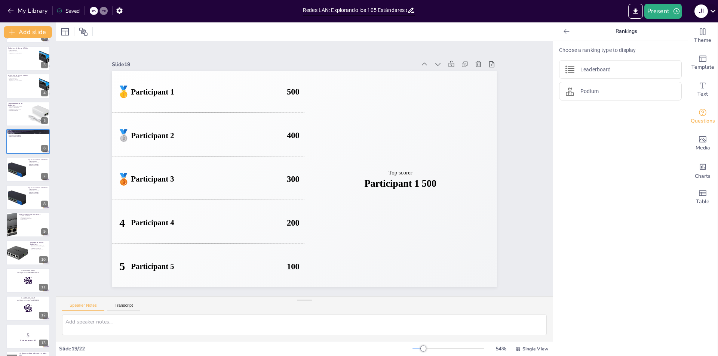
click at [712, 12] on icon at bounding box center [712, 11] width 5 height 3
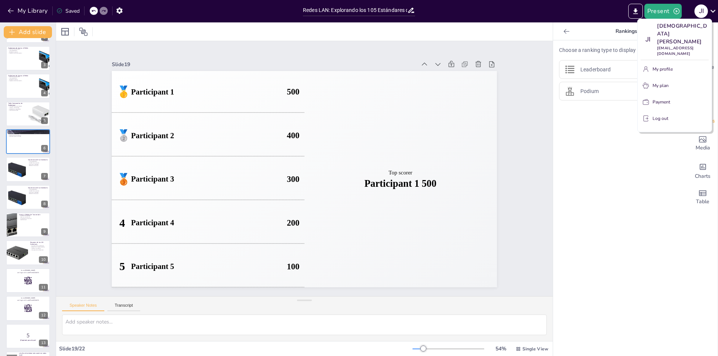
click at [662, 112] on button "Log out" at bounding box center [674, 118] width 68 height 12
